Goal: Find specific page/section: Find specific page/section

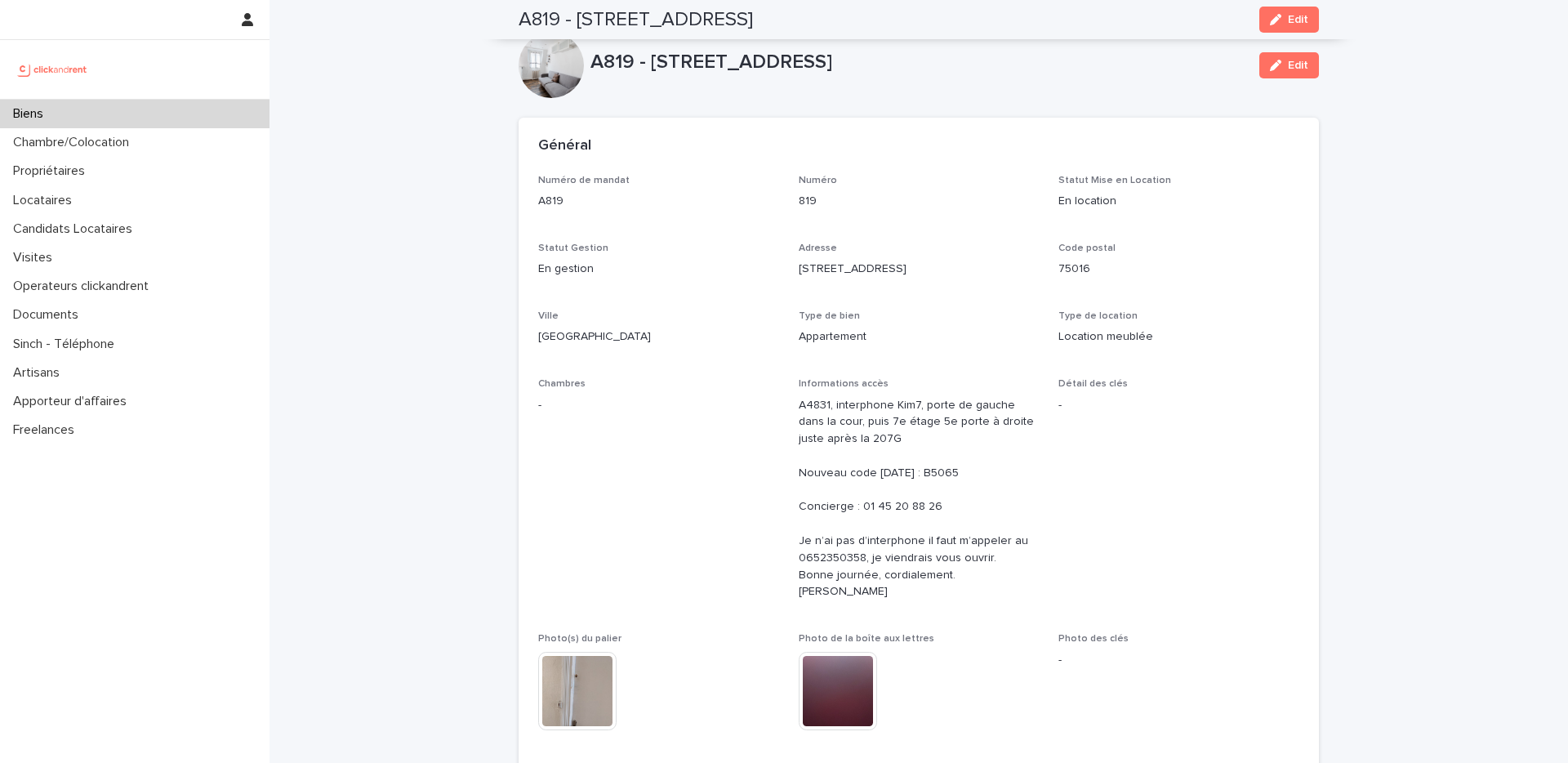
scroll to position [466, 0]
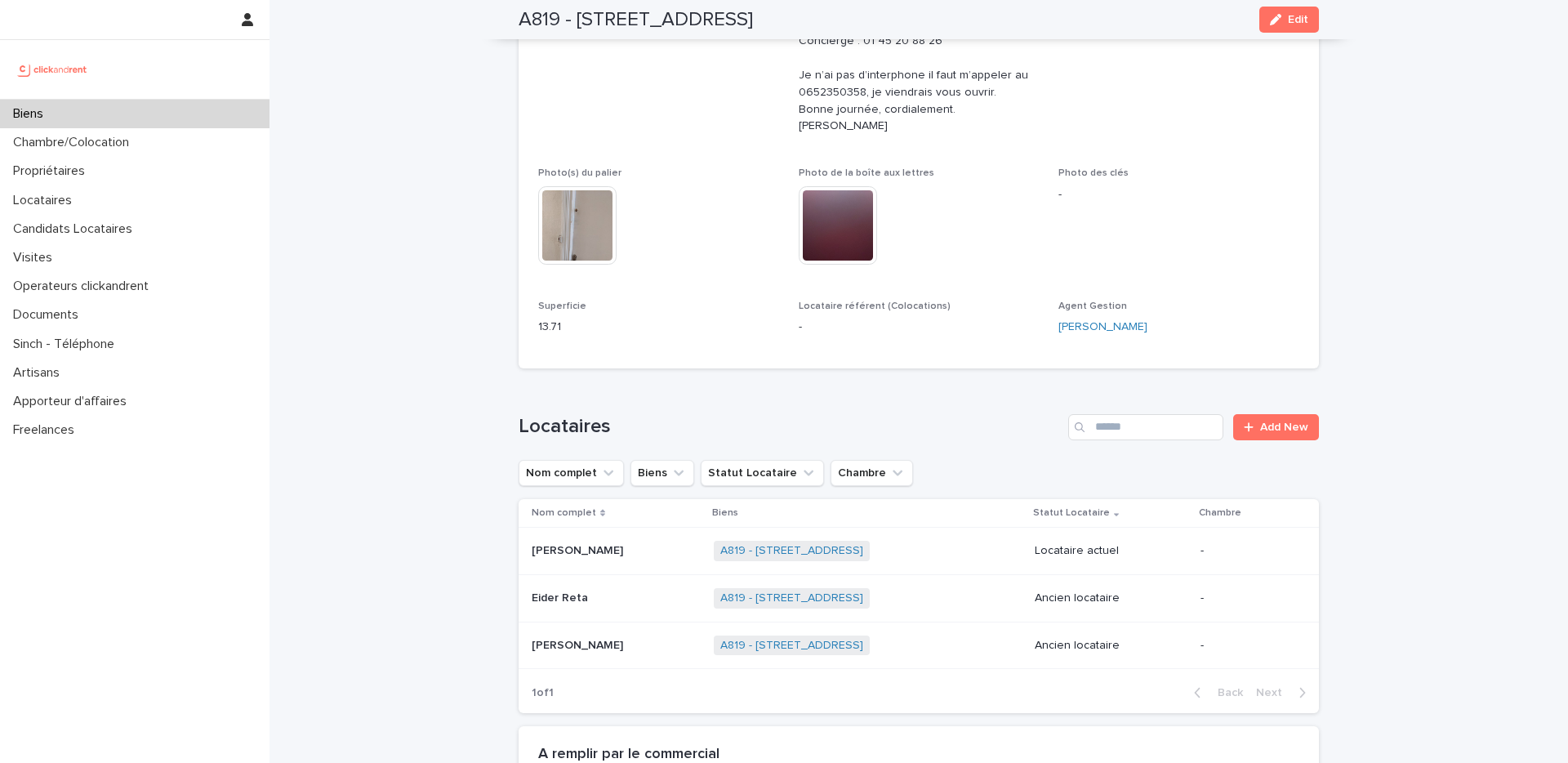
click at [589, 647] on p at bounding box center [616, 645] width 169 height 14
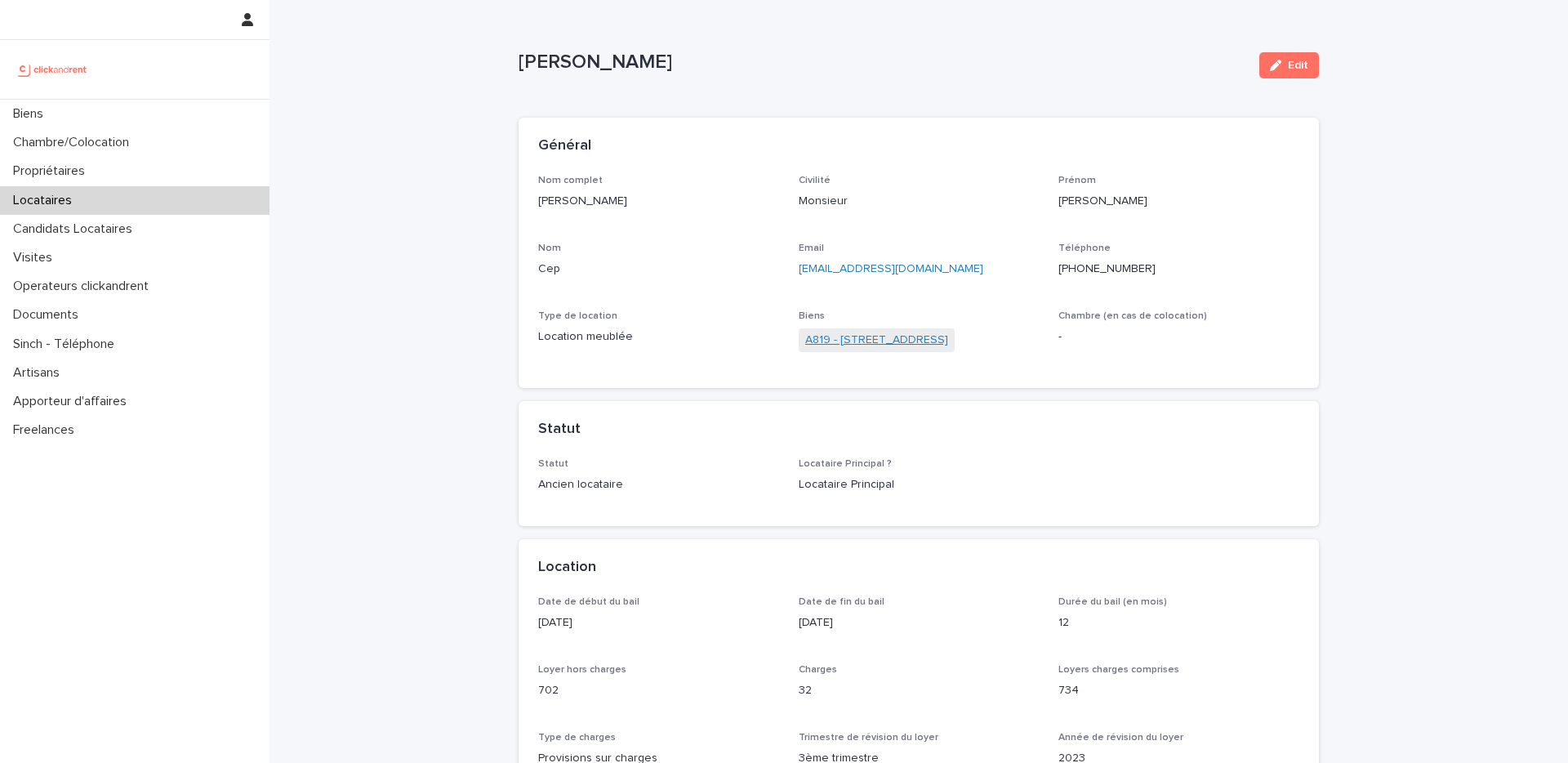
click at [852, 338] on link "A819 - [STREET_ADDRESS]" at bounding box center [877, 340] width 143 height 17
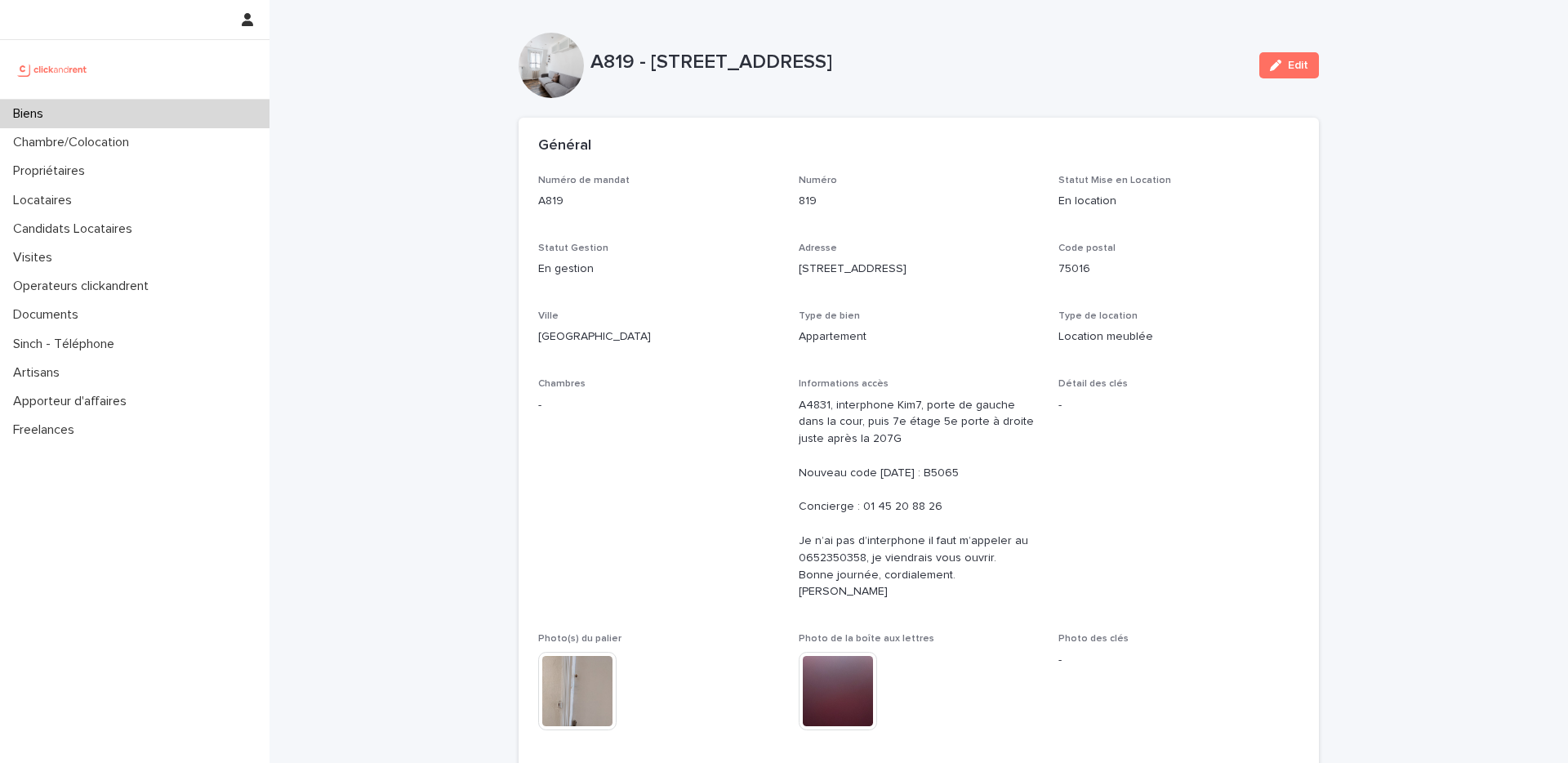
click at [555, 201] on p "A819" at bounding box center [658, 200] width 241 height 17
copy p "A819"
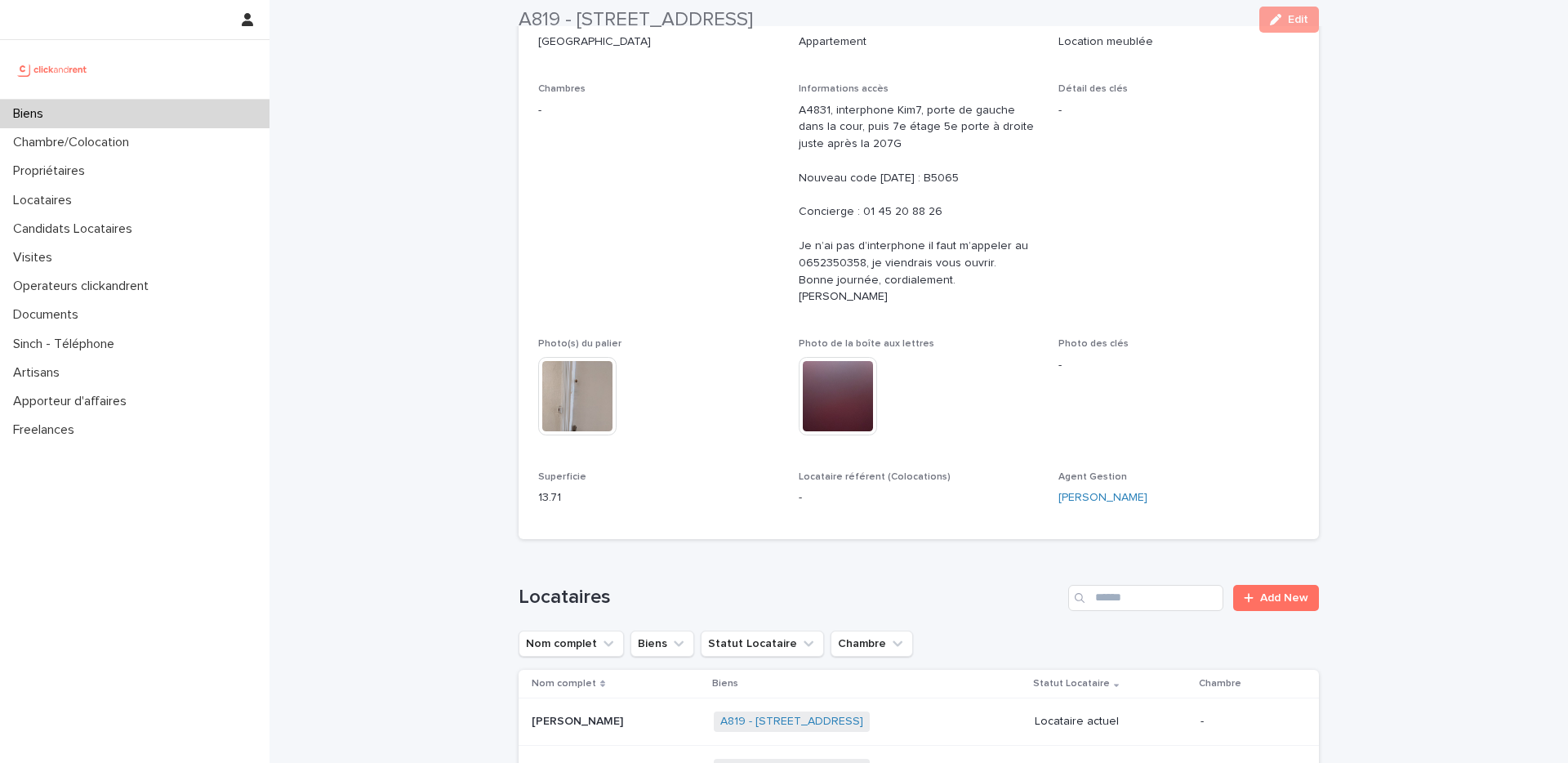
scroll to position [347, 0]
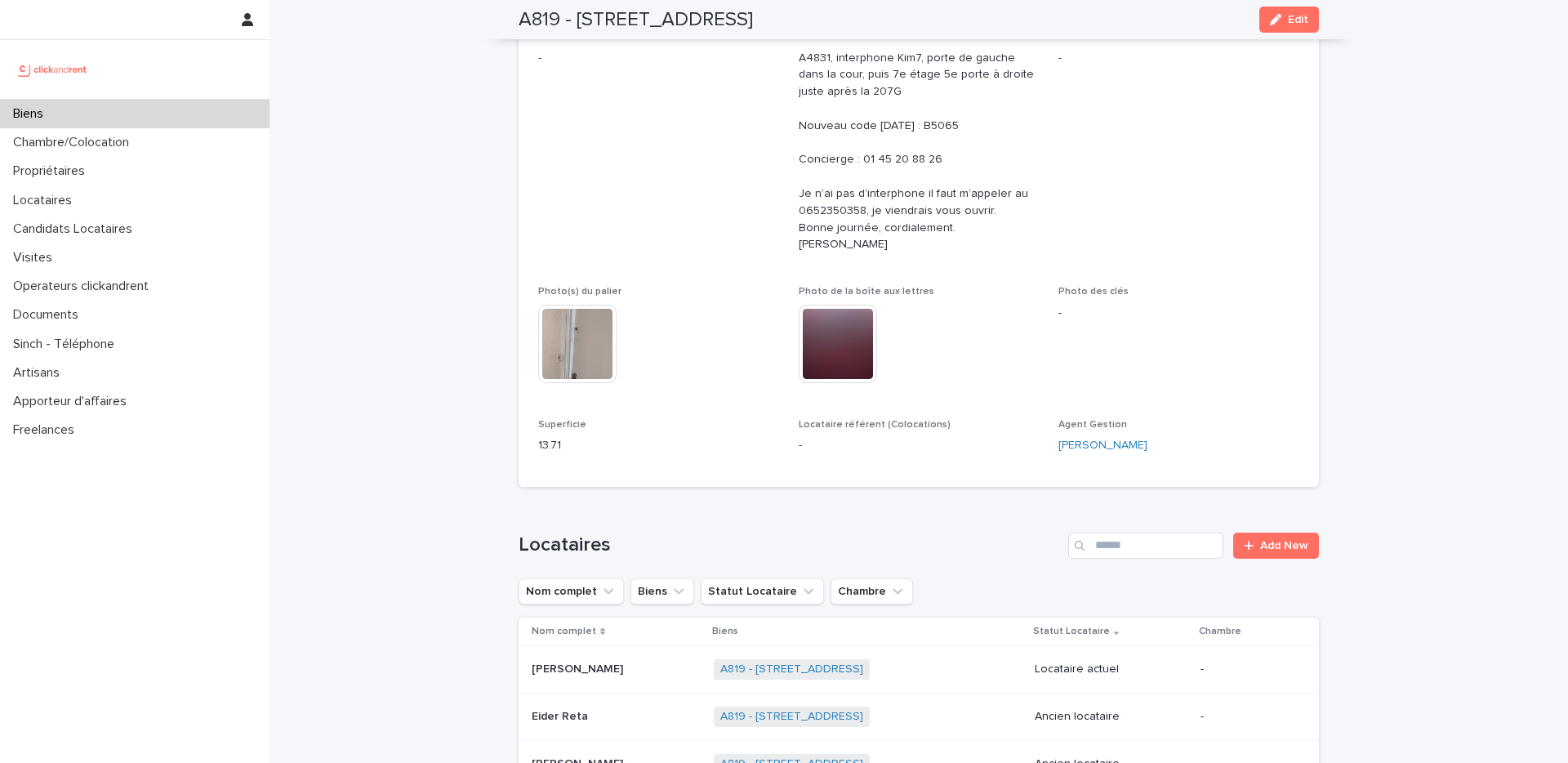
drag, startPoint x: 833, startPoint y: 21, endPoint x: 578, endPoint y: 29, distance: 255.1
click at [578, 29] on h2 "A819 - [STREET_ADDRESS]" at bounding box center [636, 20] width 235 height 23
copy h2 "[STREET_ADDRESS]"
drag, startPoint x: 565, startPoint y: 442, endPoint x: 510, endPoint y: 441, distance: 55.0
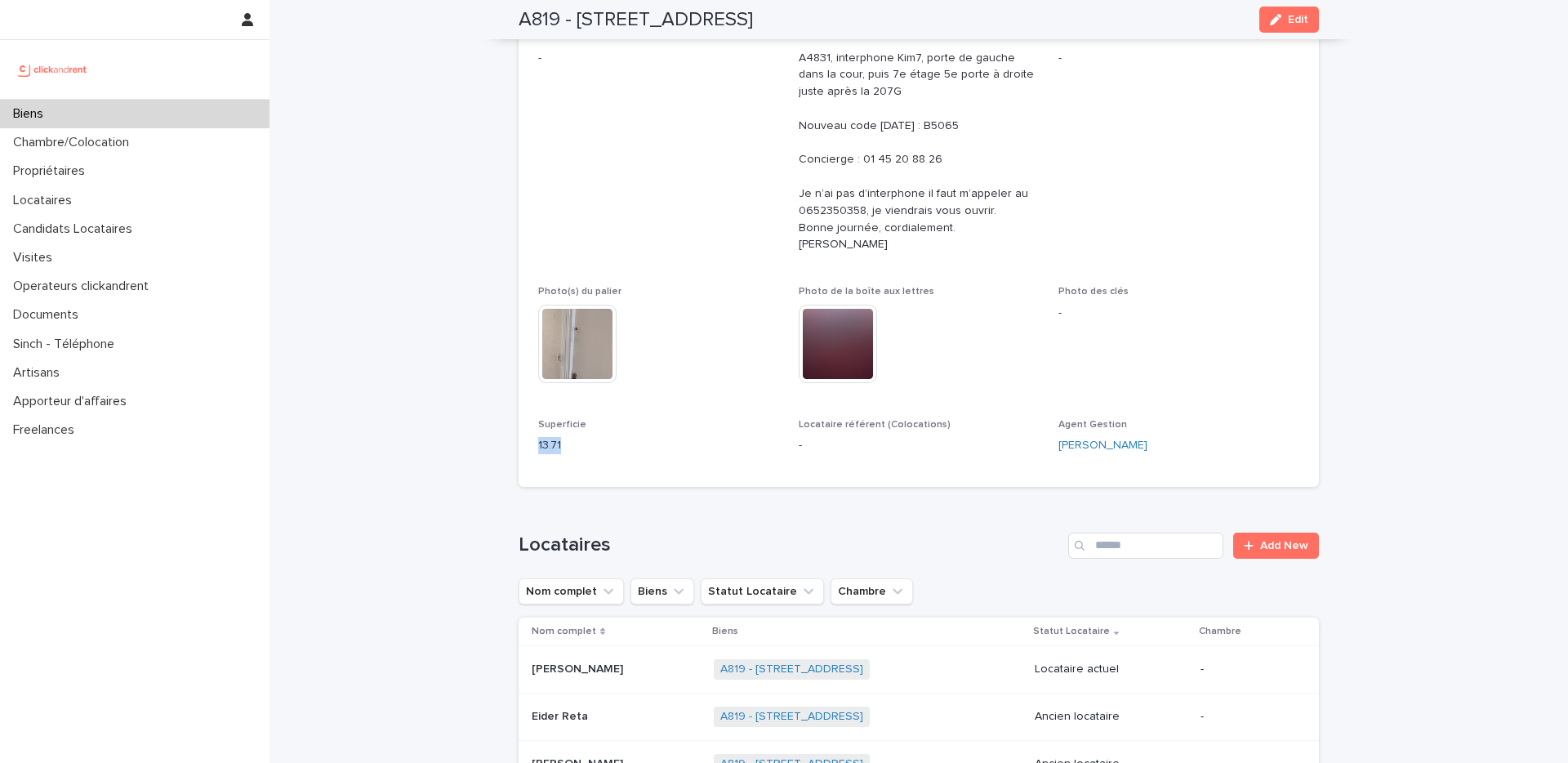
copy p "13.71"
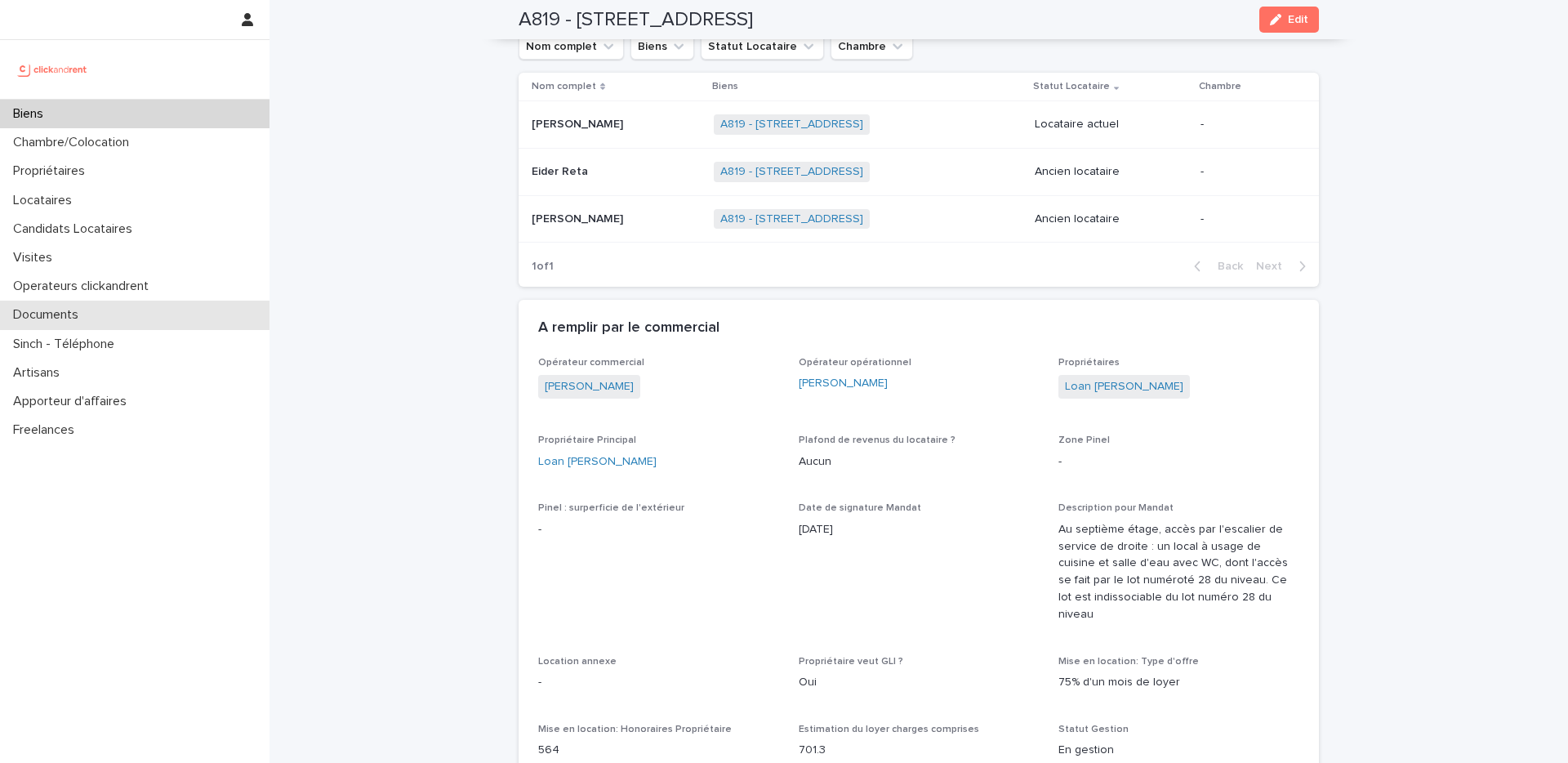
scroll to position [891, 0]
drag, startPoint x: 614, startPoint y: 469, endPoint x: 524, endPoint y: 467, distance: 90.0
copy link "Loan [PERSON_NAME]"
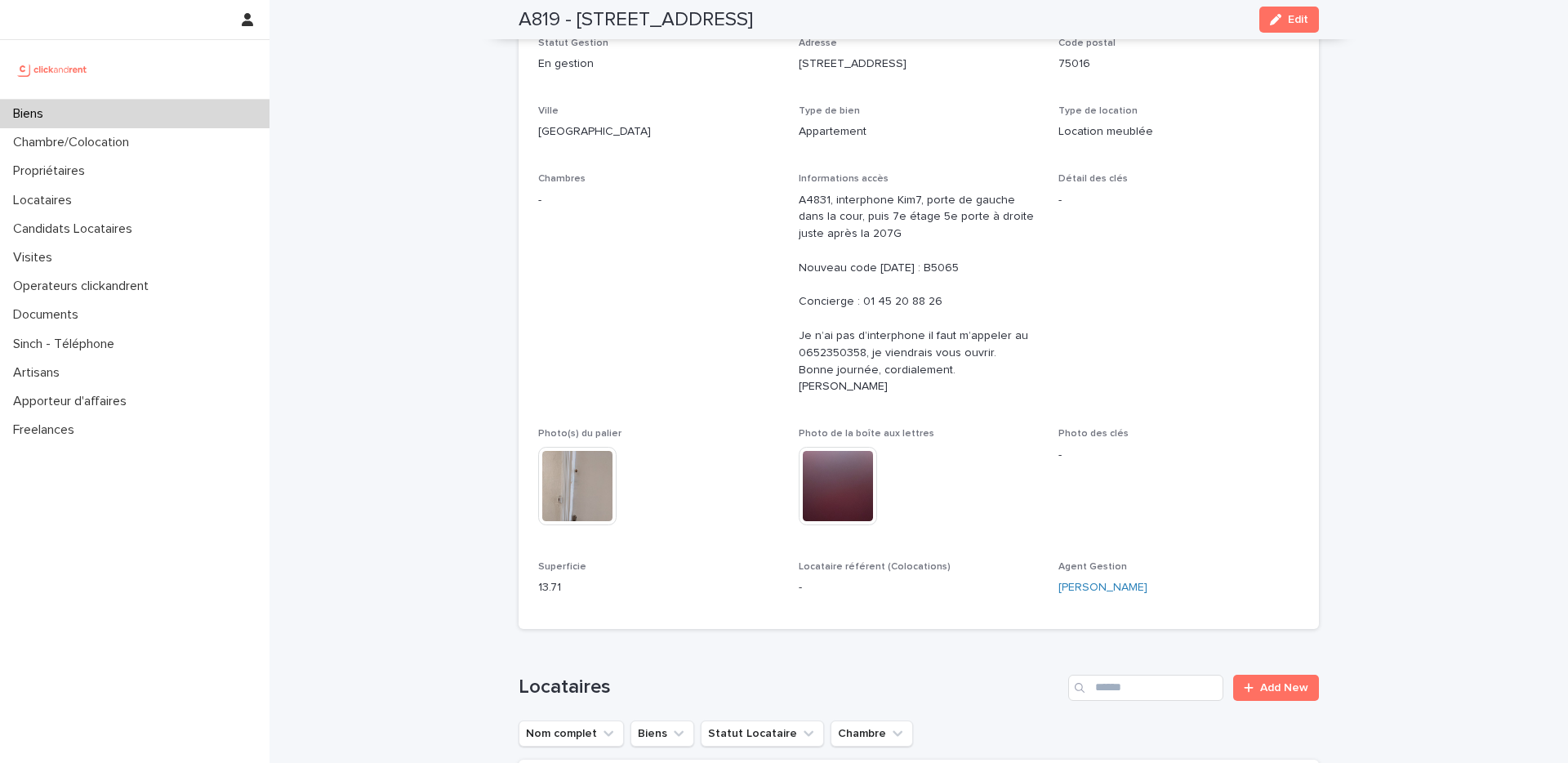
scroll to position [0, 0]
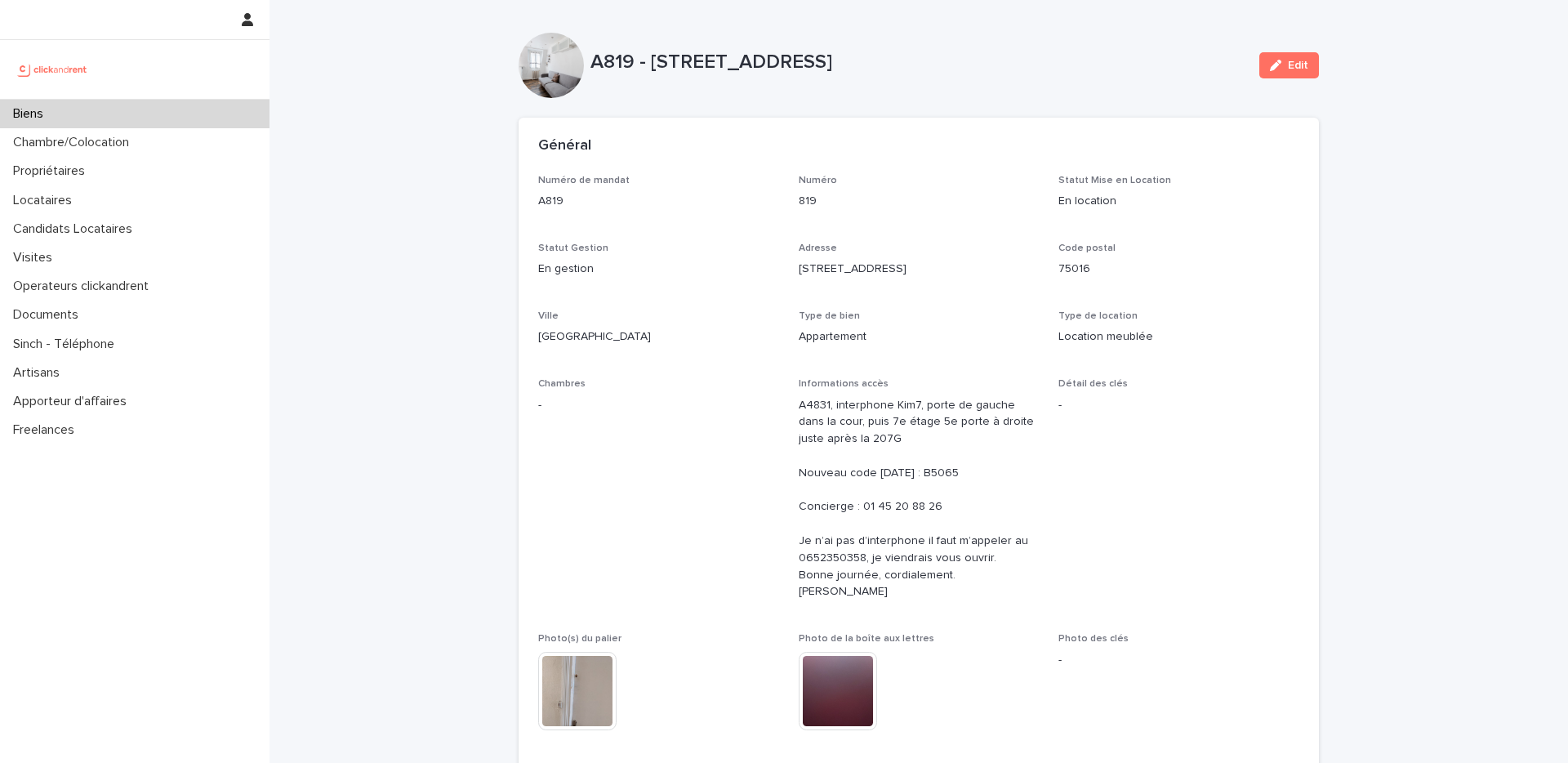
click at [913, 68] on p "A819 - [STREET_ADDRESS]" at bounding box center [918, 62] width 655 height 23
drag, startPoint x: 918, startPoint y: 60, endPoint x: 652, endPoint y: 63, distance: 266.0
click at [652, 63] on p "A819 - [STREET_ADDRESS]" at bounding box center [918, 62] width 655 height 23
copy p "[STREET_ADDRESS]"
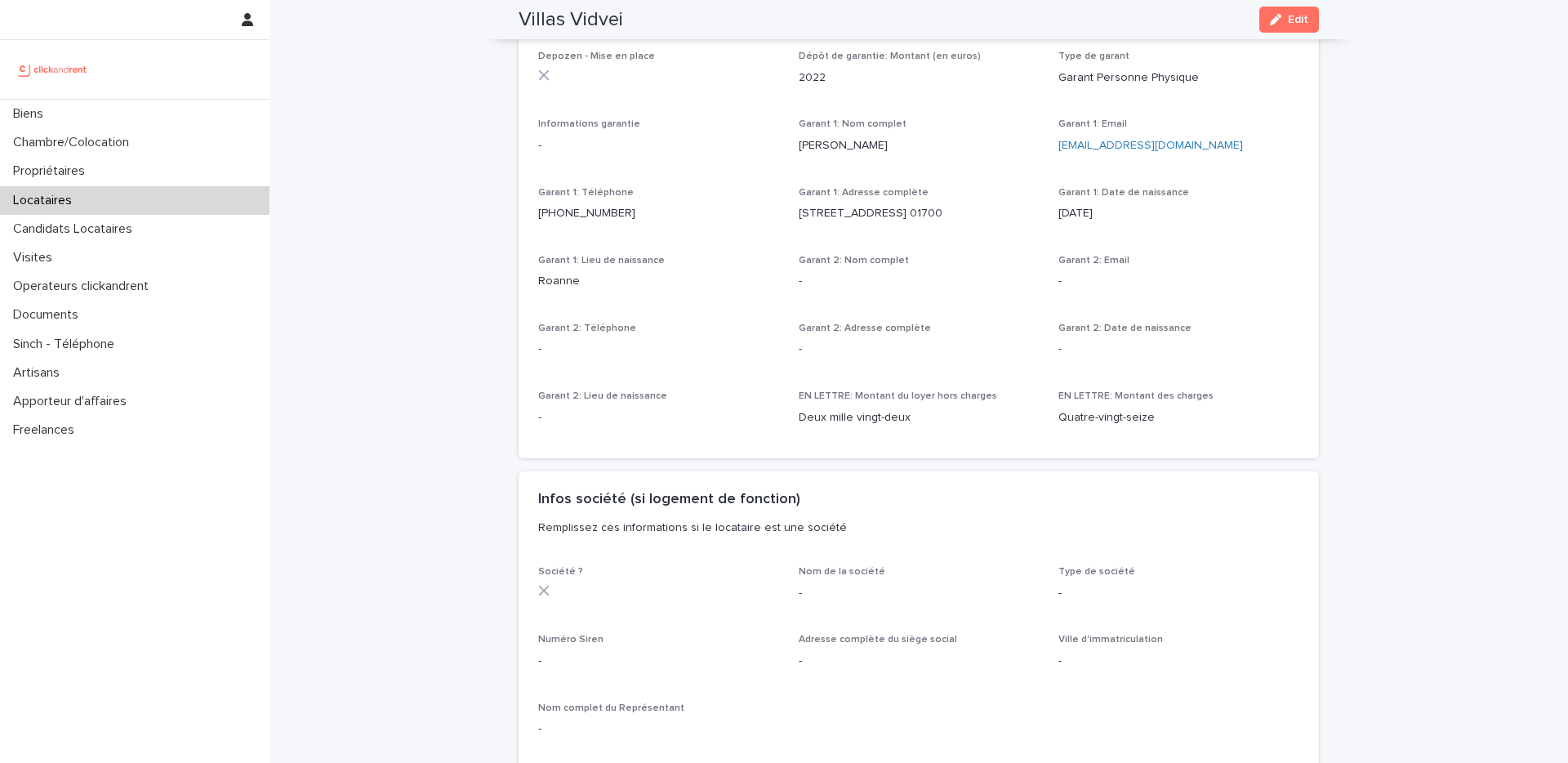
scroll to position [708, 0]
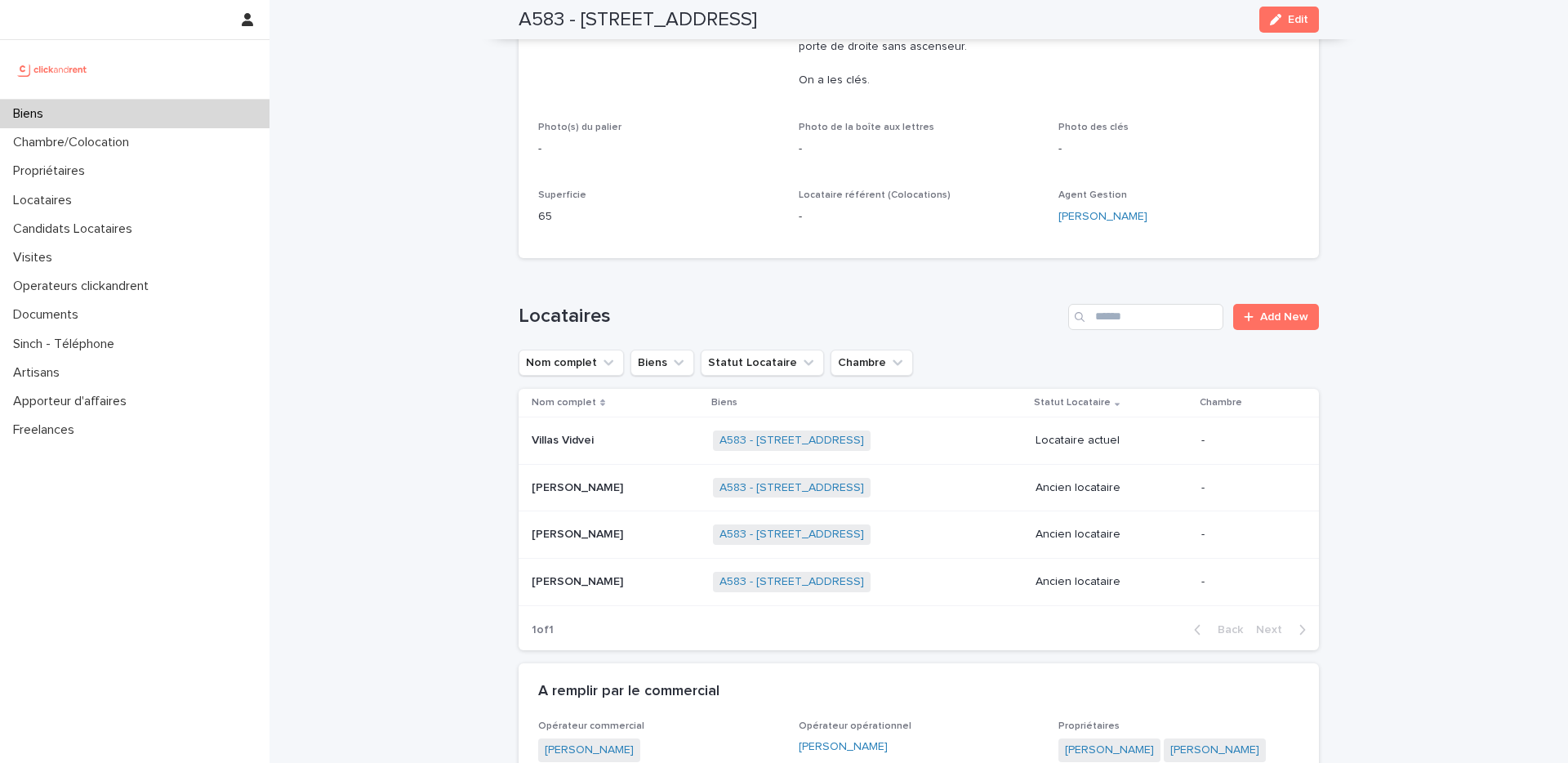
scroll to position [422, 0]
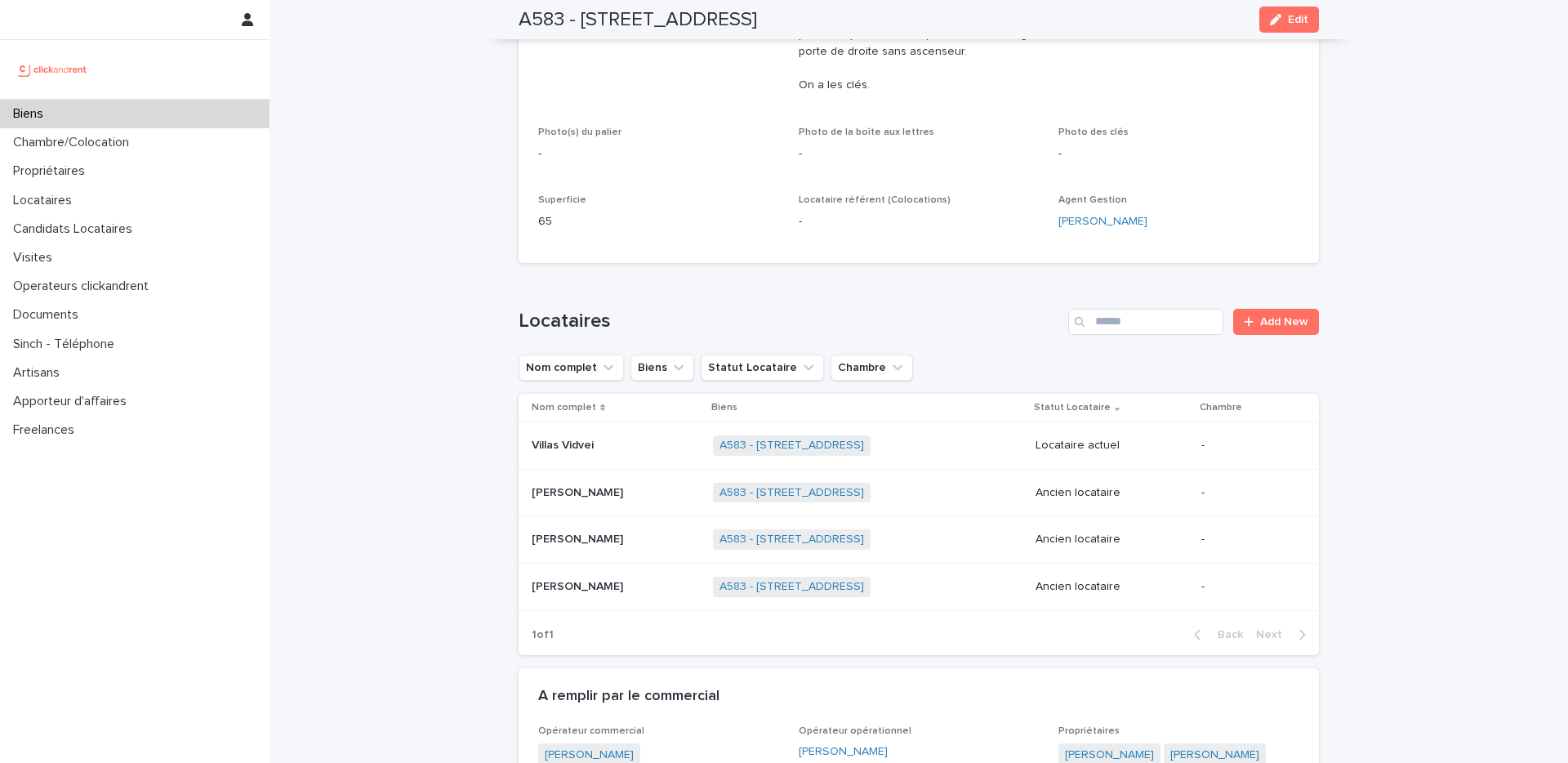
click at [638, 541] on p at bounding box center [616, 539] width 168 height 14
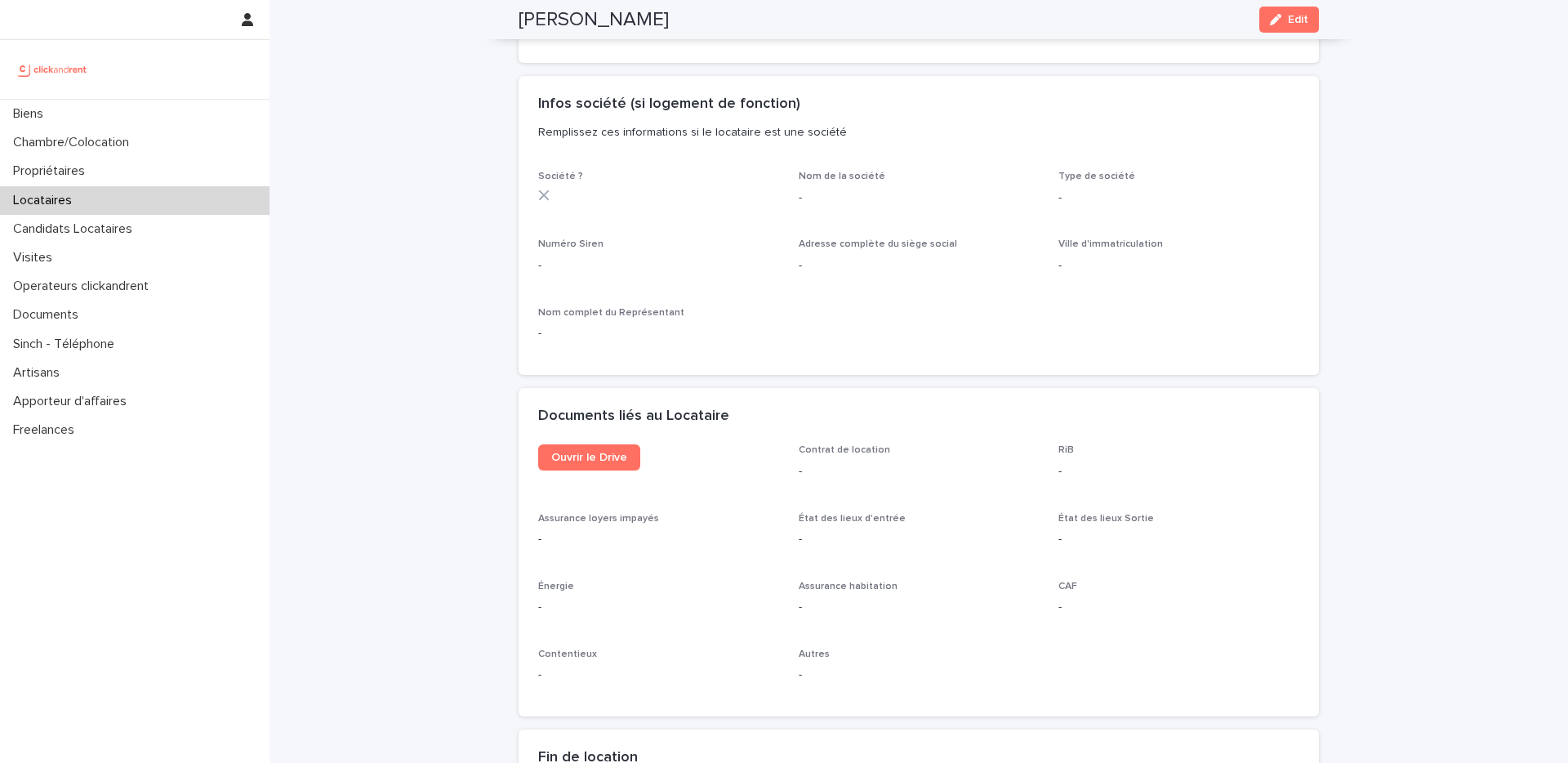
scroll to position [1421, 0]
click at [598, 467] on link "Ouvrir le Drive" at bounding box center [589, 454] width 102 height 26
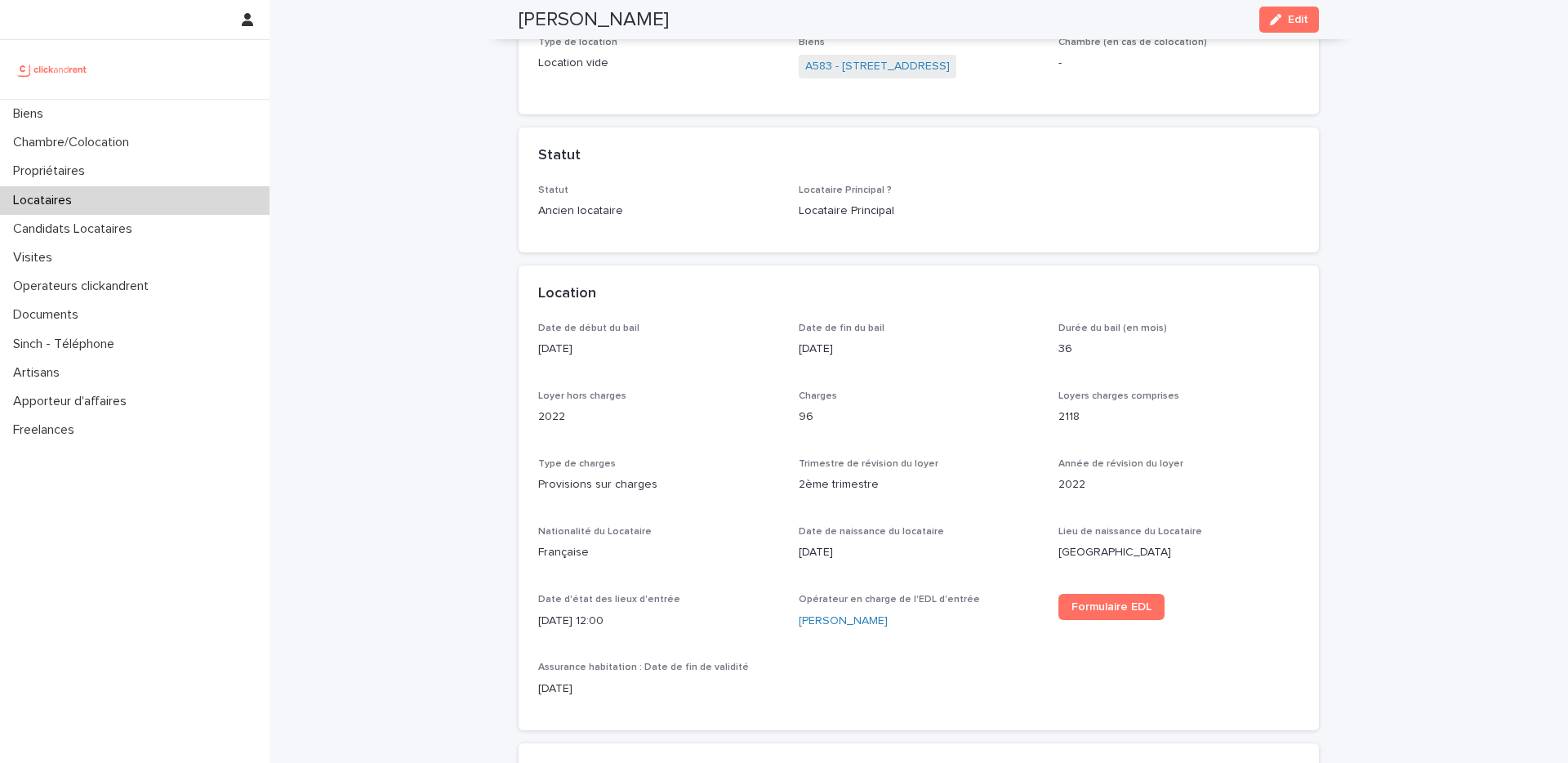
scroll to position [54, 0]
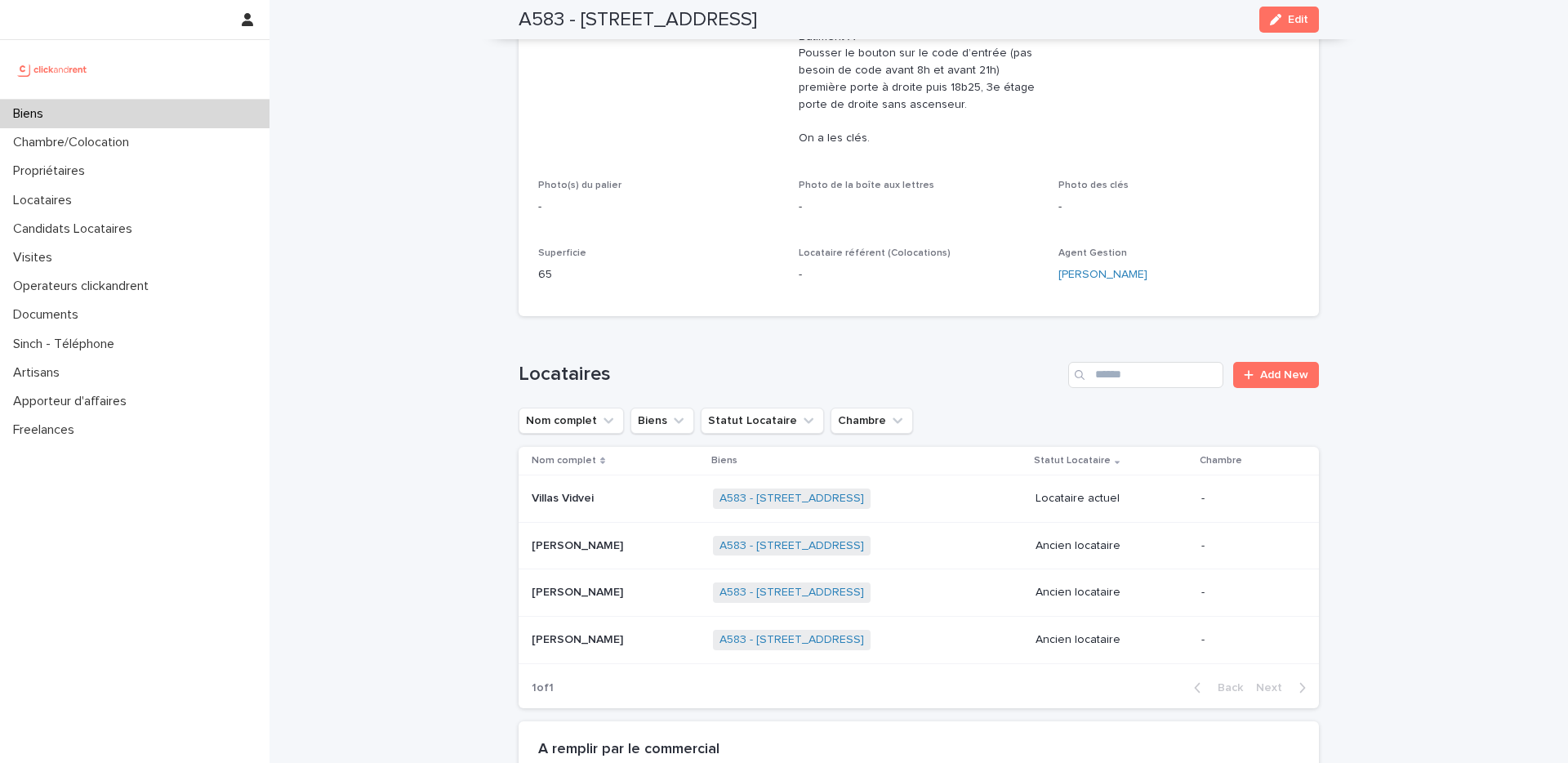
scroll to position [424, 0]
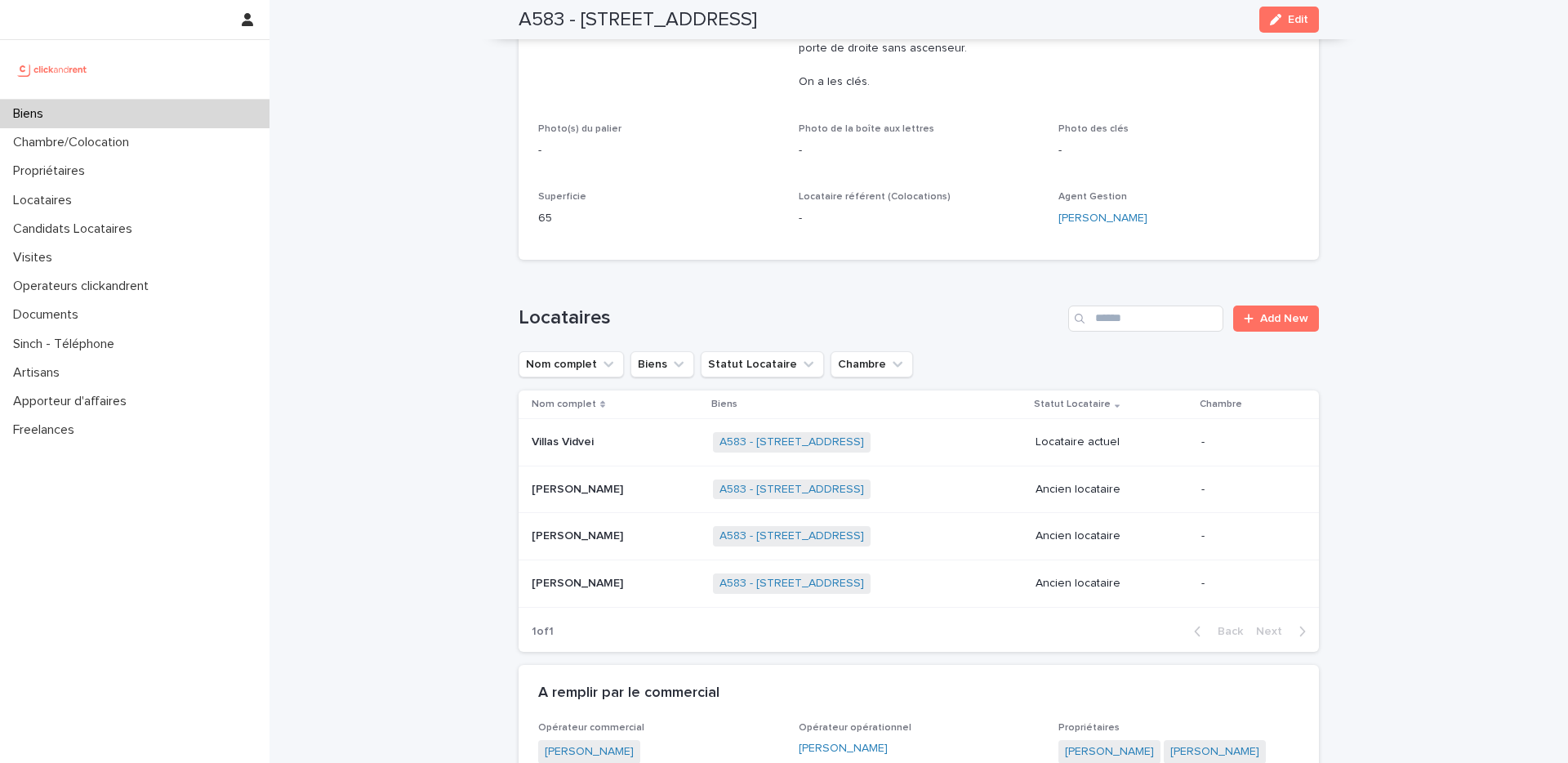
click at [606, 436] on p at bounding box center [616, 442] width 168 height 14
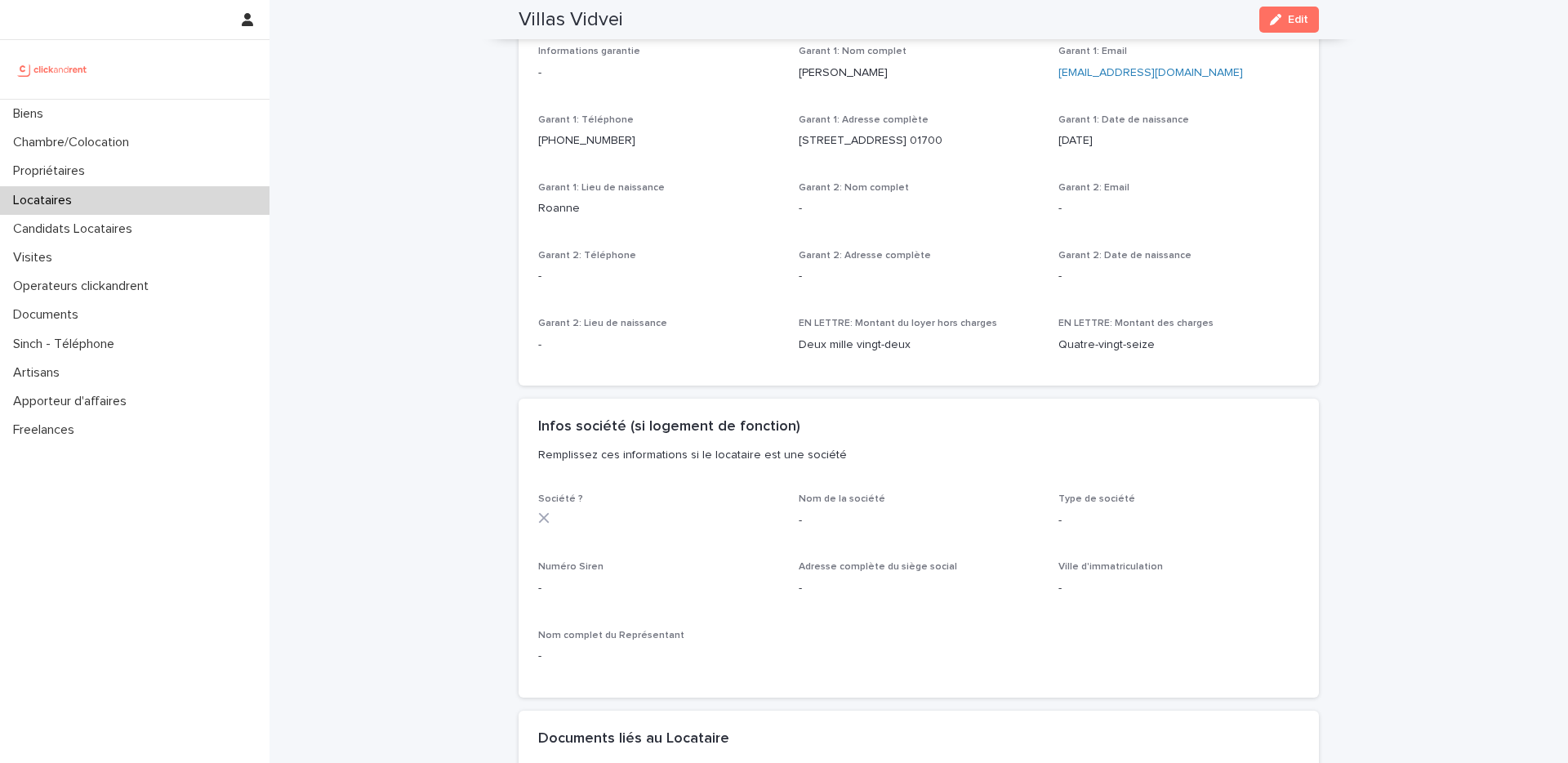
scroll to position [1428, 0]
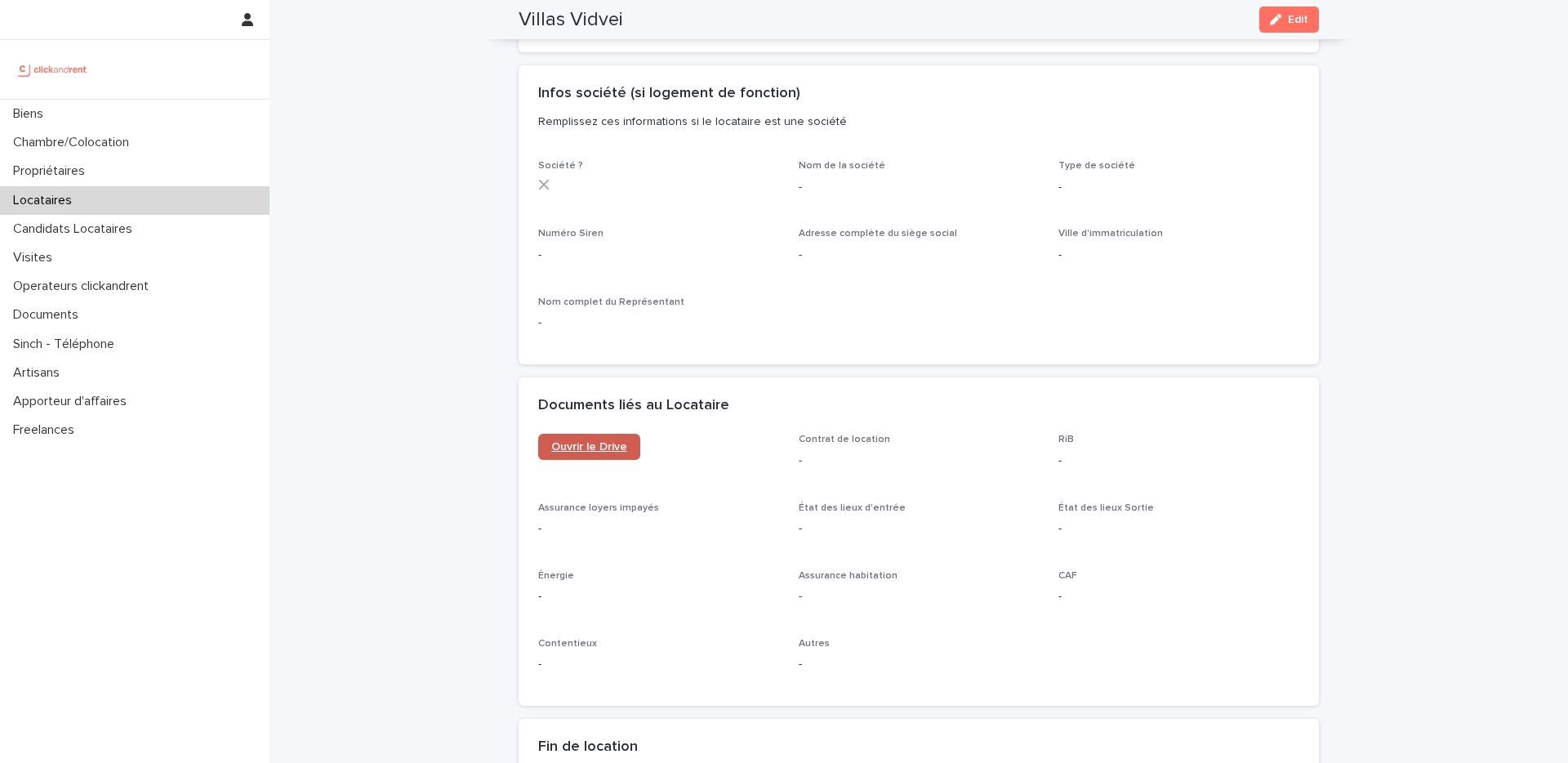
click at [593, 460] on link "Ouvrir le Drive" at bounding box center [589, 446] width 102 height 26
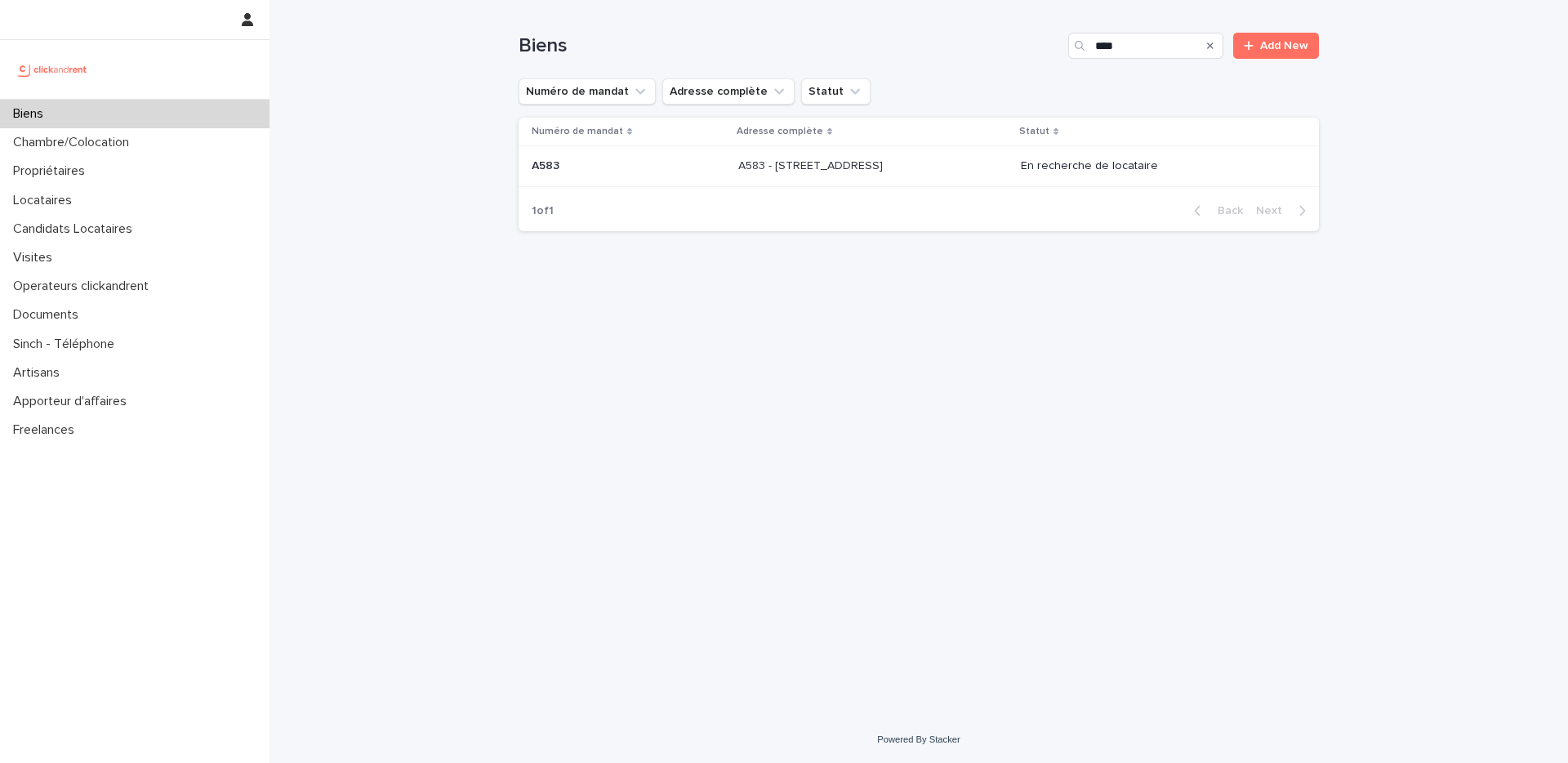
click at [665, 172] on p at bounding box center [628, 165] width 193 height 14
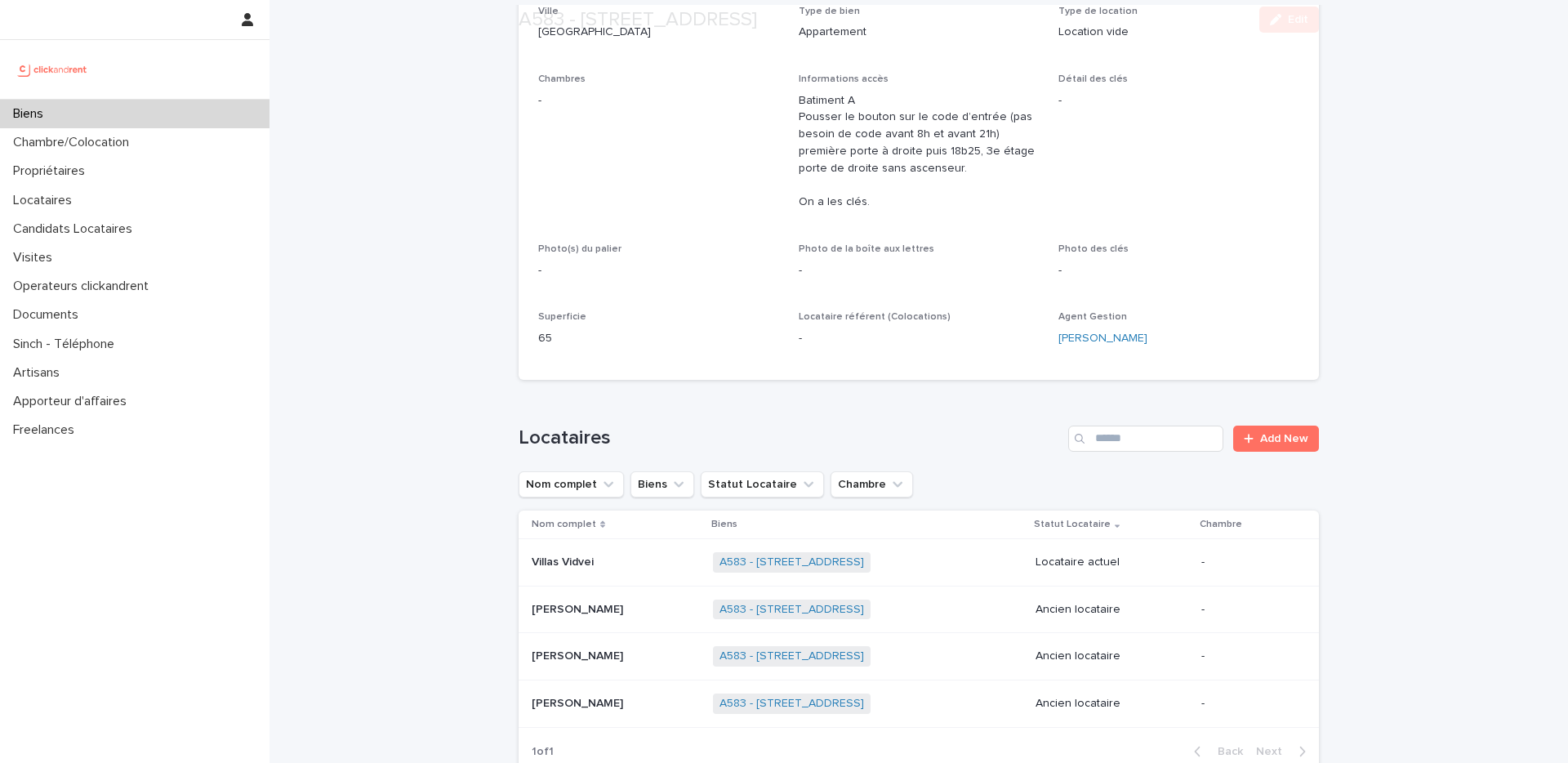
scroll to position [442, 0]
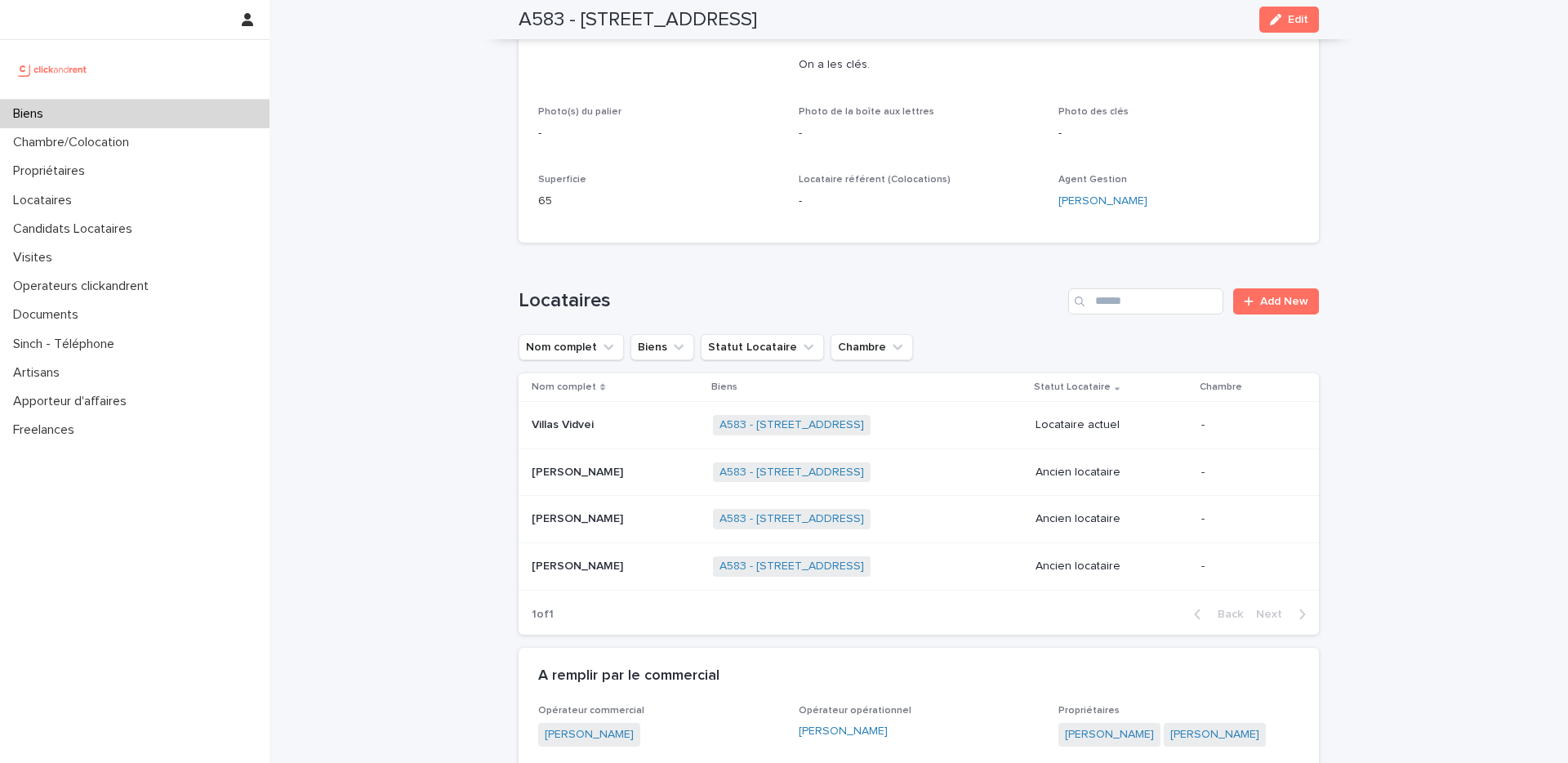
click at [644, 526] on div "Grégoire Paviot Grégoire Paviot" at bounding box center [616, 519] width 168 height 27
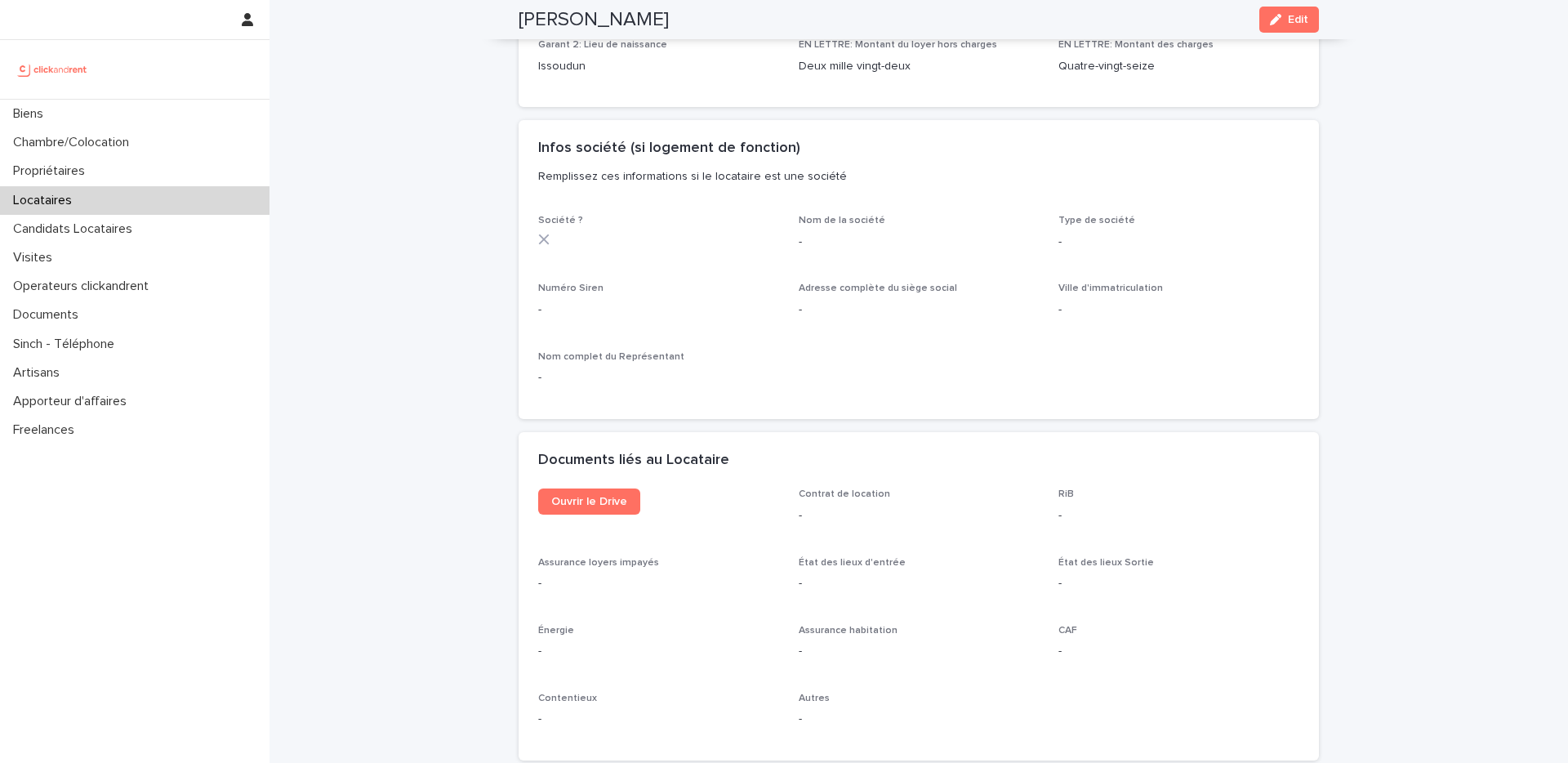
scroll to position [1397, 0]
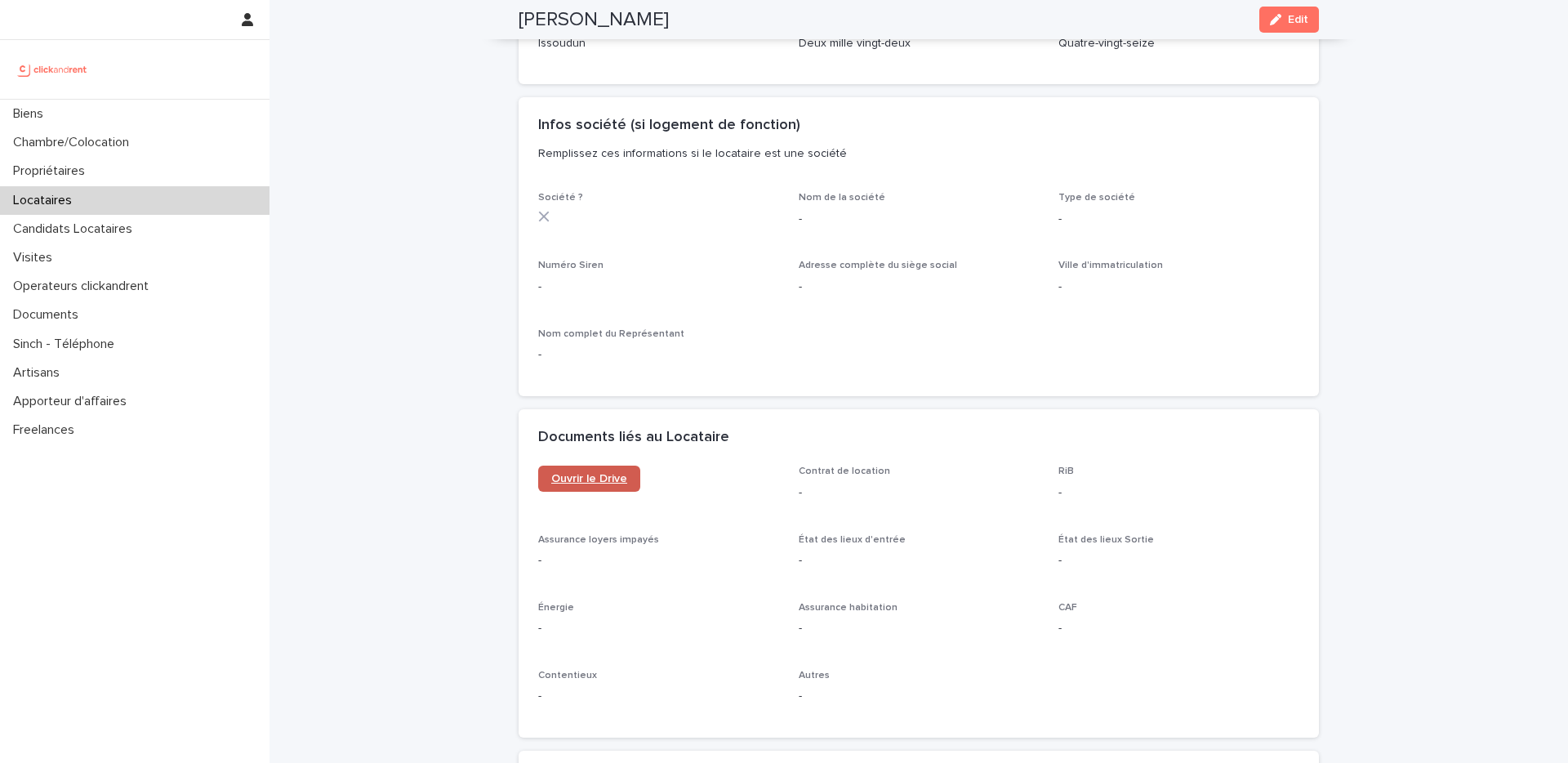
click at [589, 485] on link "Ouvrir le Drive" at bounding box center [589, 479] width 102 height 26
click at [120, 119] on div "Biens" at bounding box center [135, 114] width 270 height 29
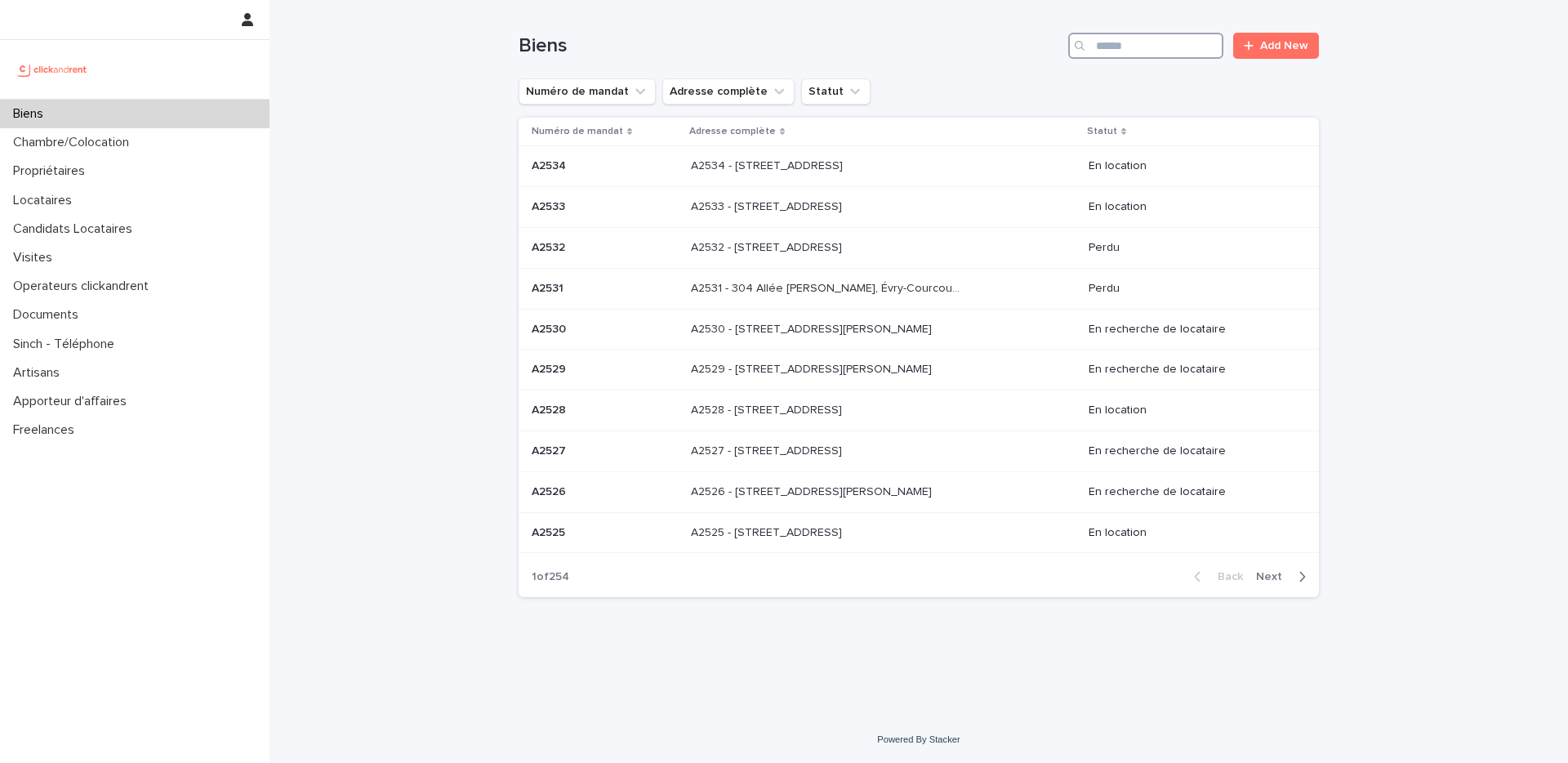
click at [1146, 45] on input "Search" at bounding box center [1146, 45] width 155 height 26
paste input "****"
type input "****"
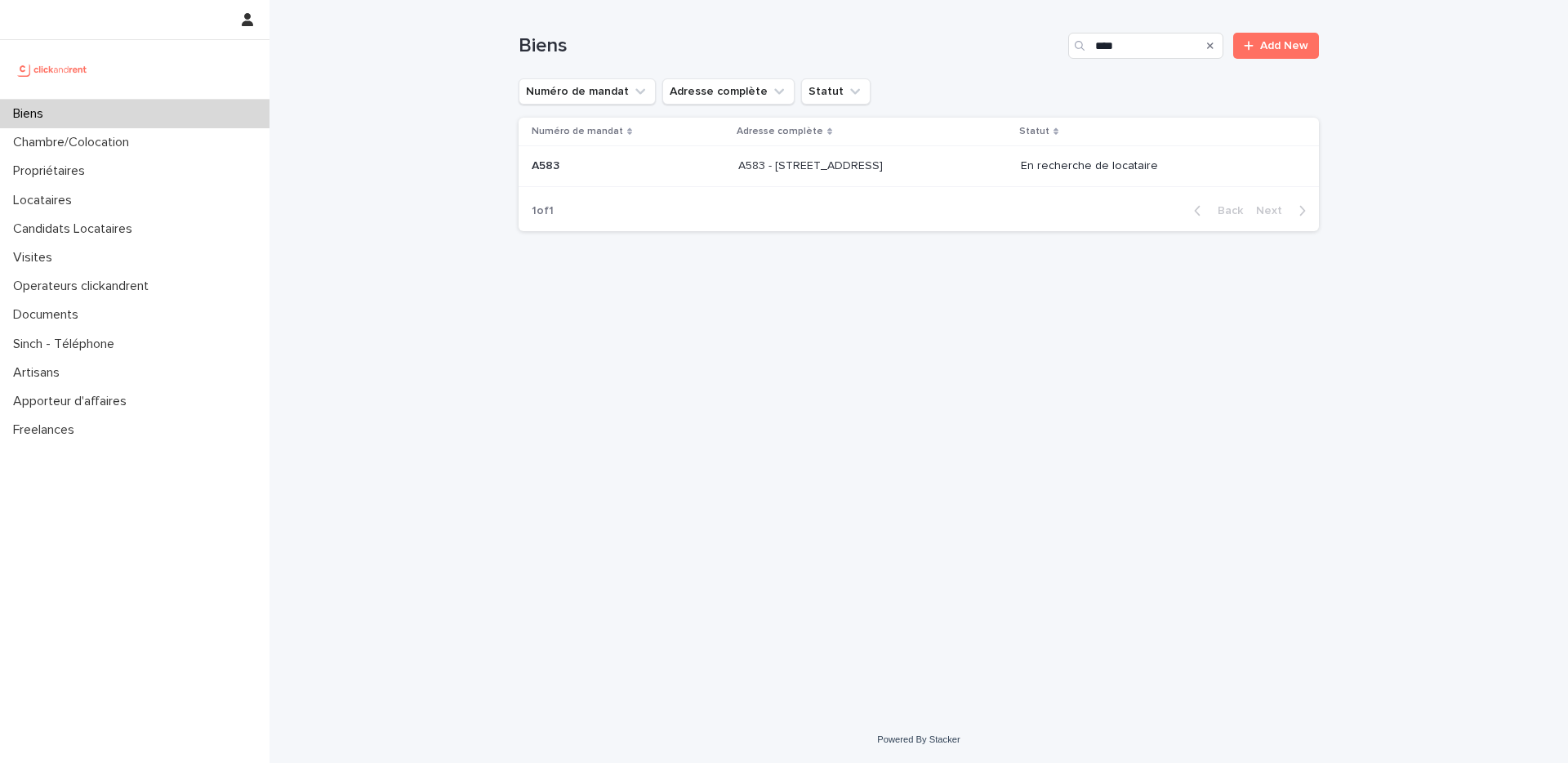
click at [964, 165] on p at bounding box center [873, 165] width 270 height 14
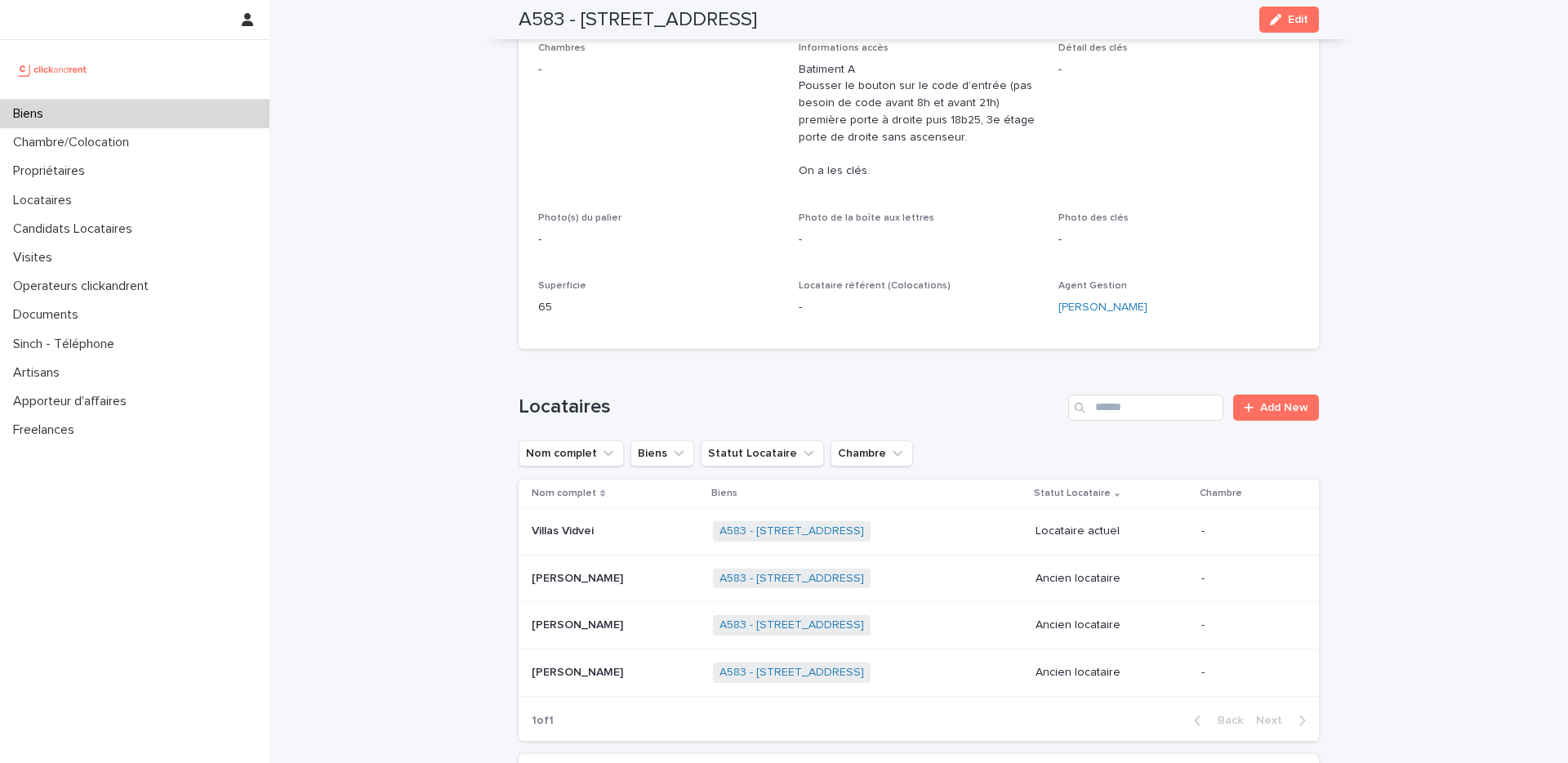
scroll to position [424, 0]
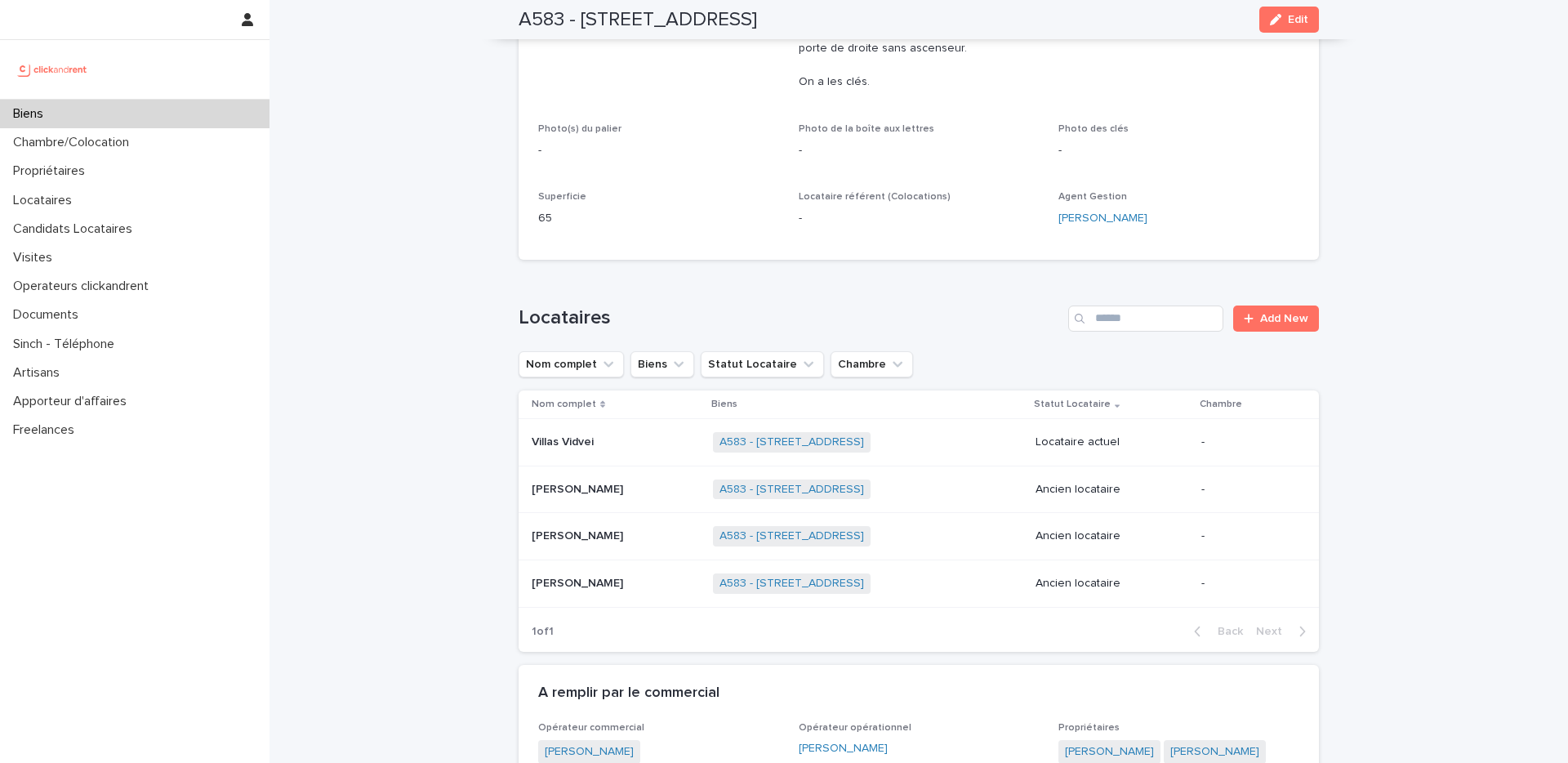
click at [655, 541] on p at bounding box center [616, 535] width 168 height 14
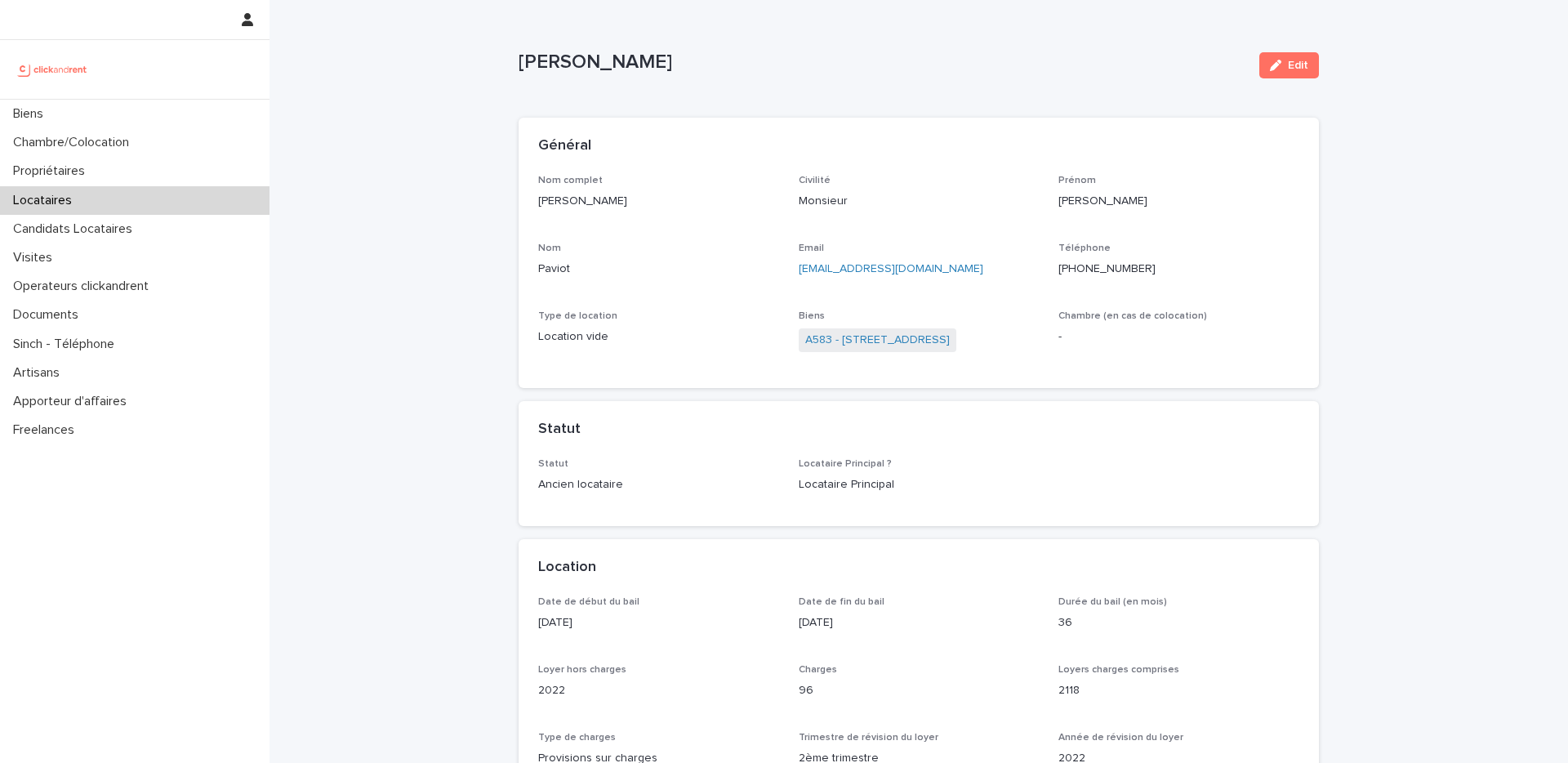
click at [1108, 261] on p "+33659523867" at bounding box center [1178, 269] width 241 height 17
click at [1105, 271] on p "+33659523867" at bounding box center [1178, 269] width 241 height 17
copy p "33659523867"
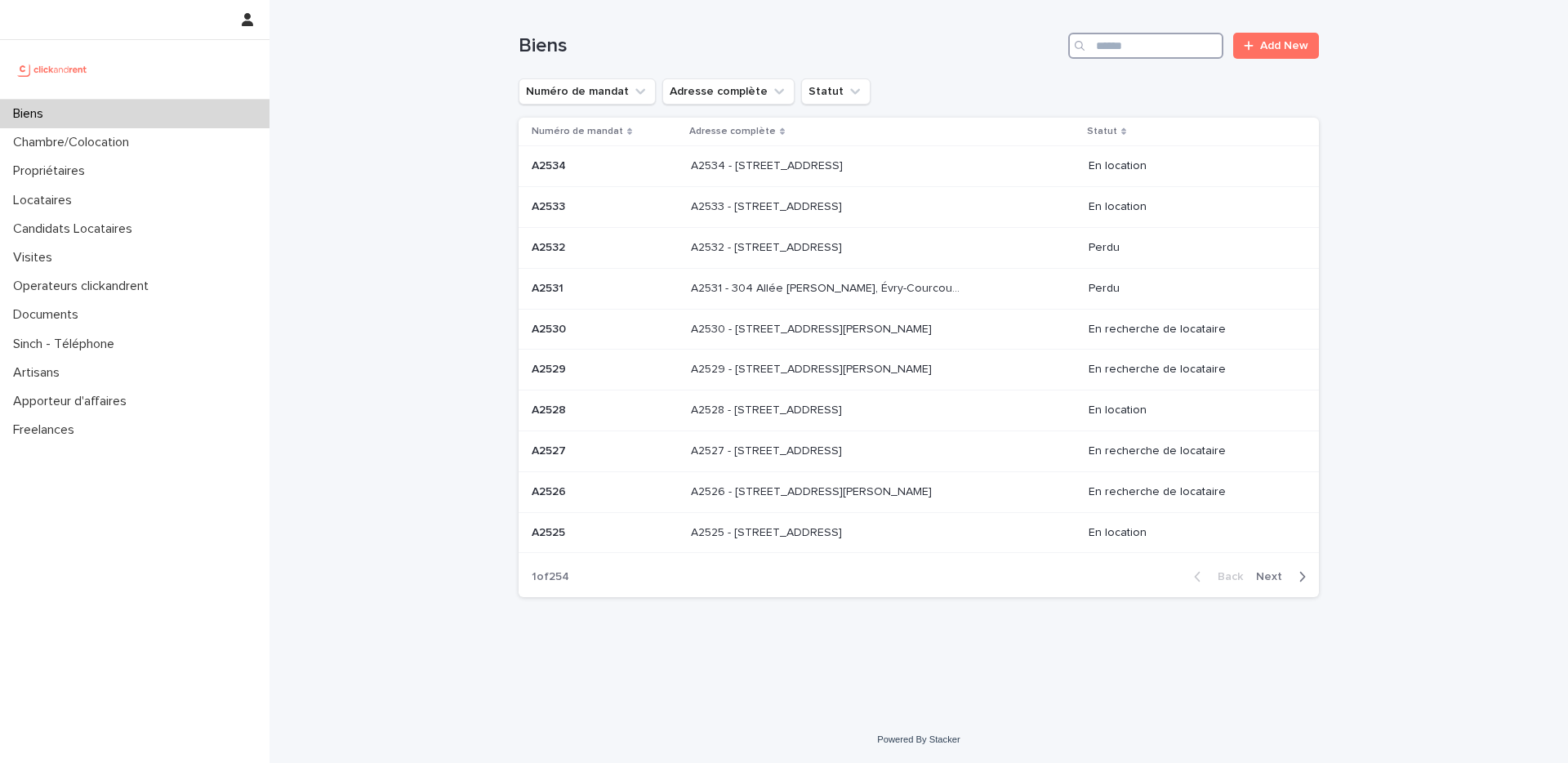
click at [1127, 44] on input "Search" at bounding box center [1146, 45] width 155 height 26
paste input "*****"
type input "*****"
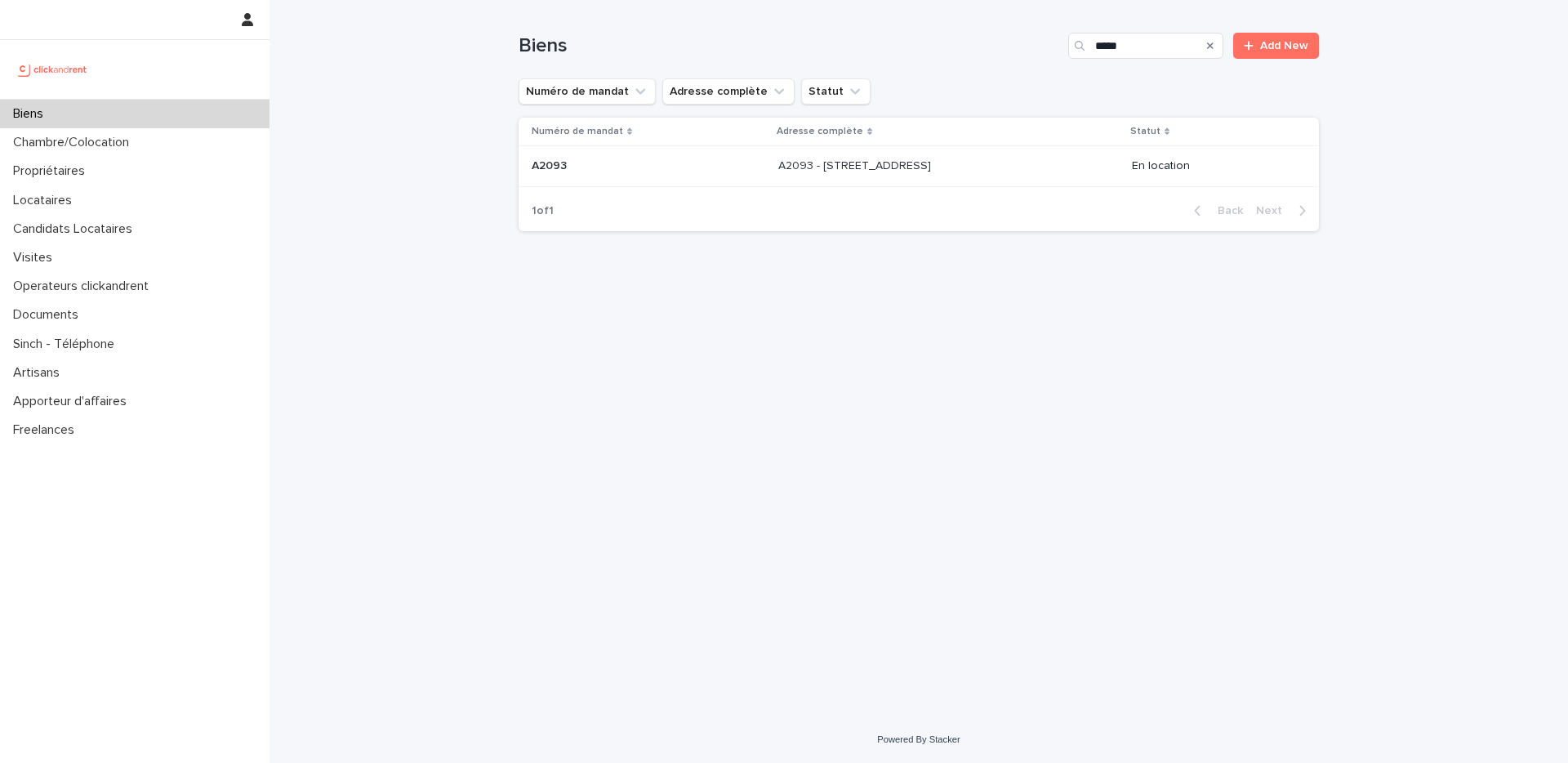
click at [977, 163] on p at bounding box center [914, 165] width 272 height 14
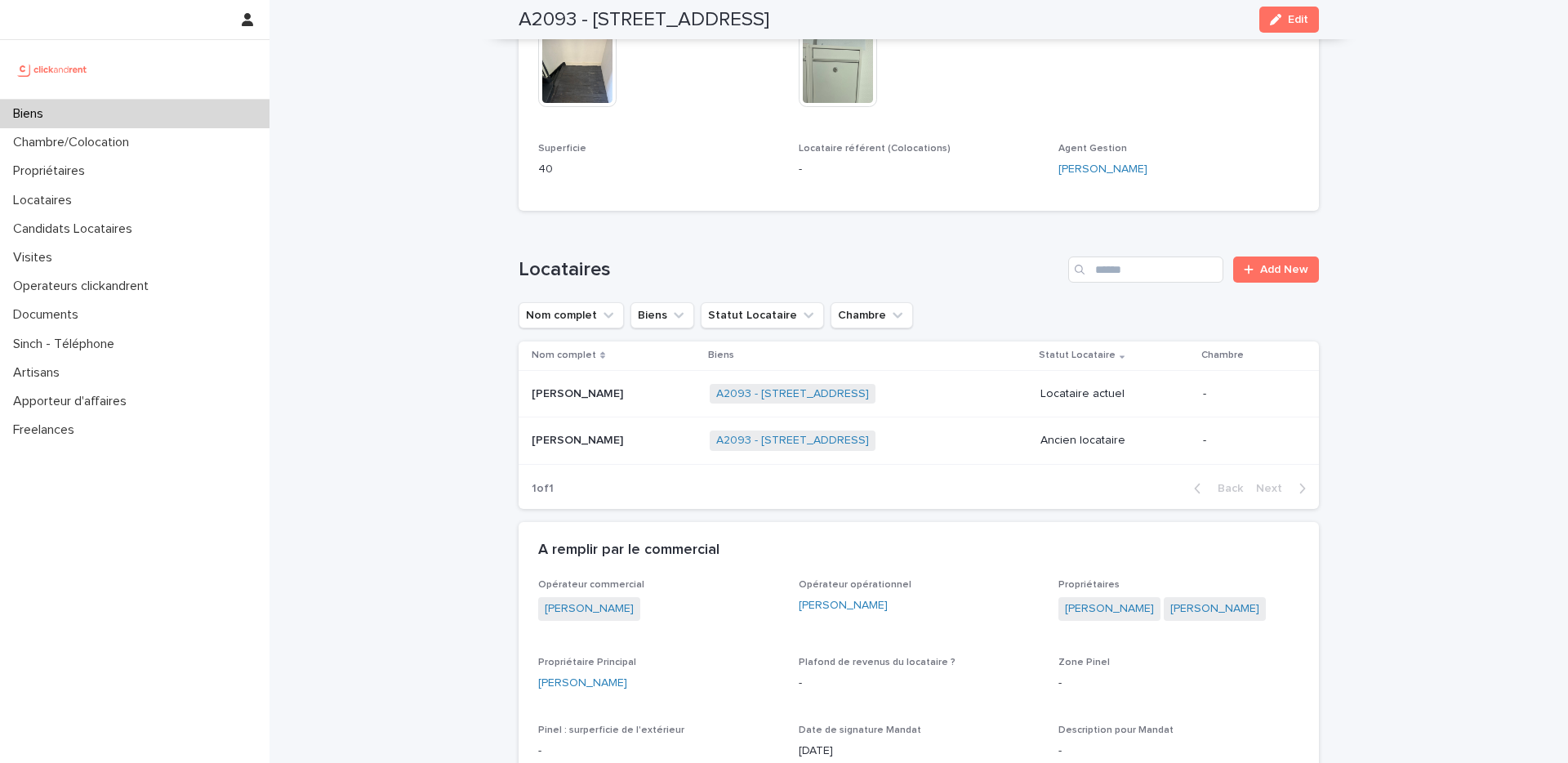
scroll to position [501, 0]
click at [552, 26] on h2 "A2093 - 2 Rue De Berville, Amiens 80000" at bounding box center [644, 20] width 251 height 23
copy h2 "A2093"
